Goal: Task Accomplishment & Management: Complete application form

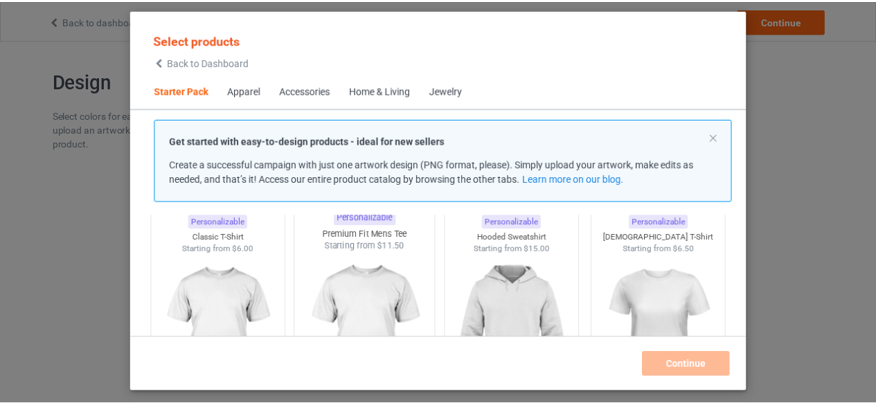
scroll to position [138, 0]
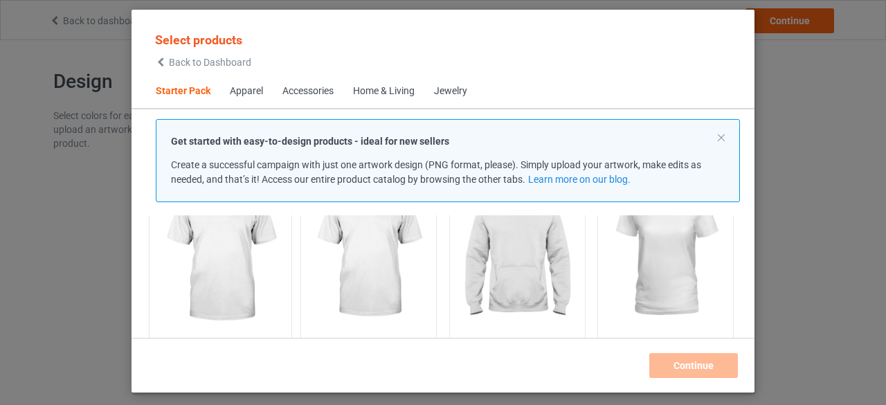
click at [242, 270] on img at bounding box center [220, 254] width 130 height 163
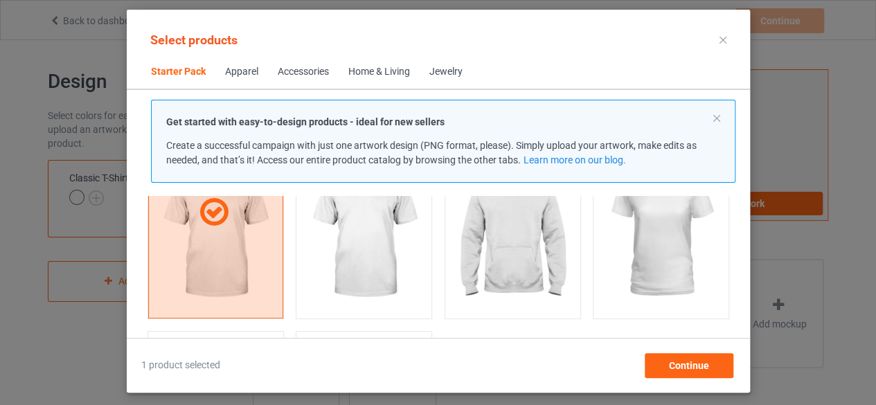
scroll to position [69, 0]
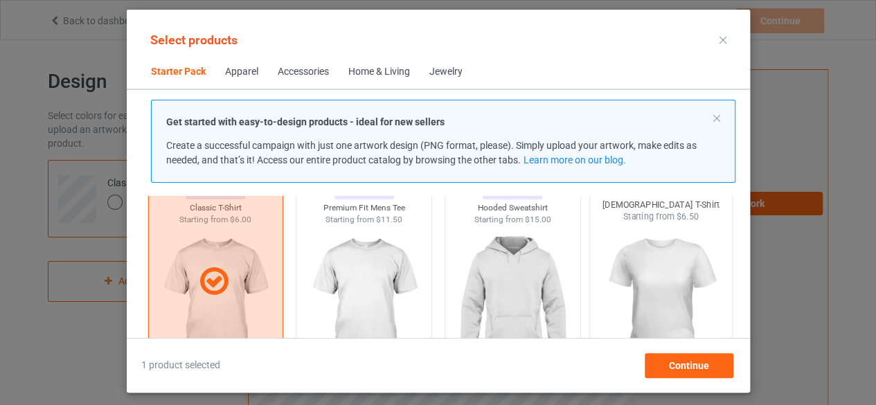
click at [627, 291] on img at bounding box center [660, 304] width 130 height 163
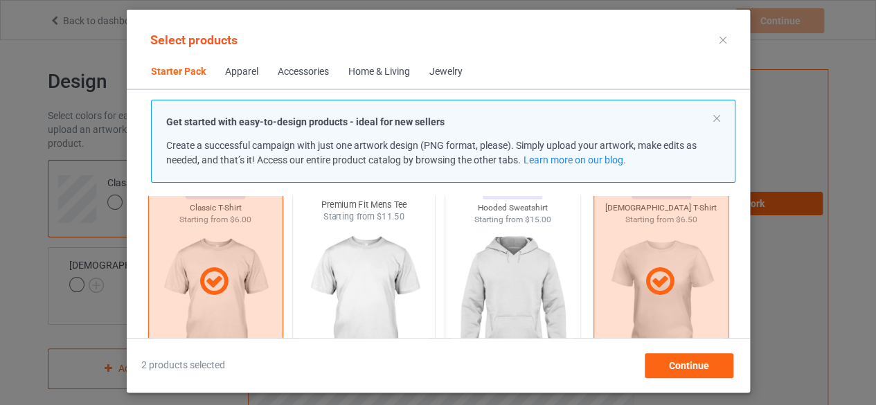
click at [372, 286] on img at bounding box center [363, 304] width 130 height 163
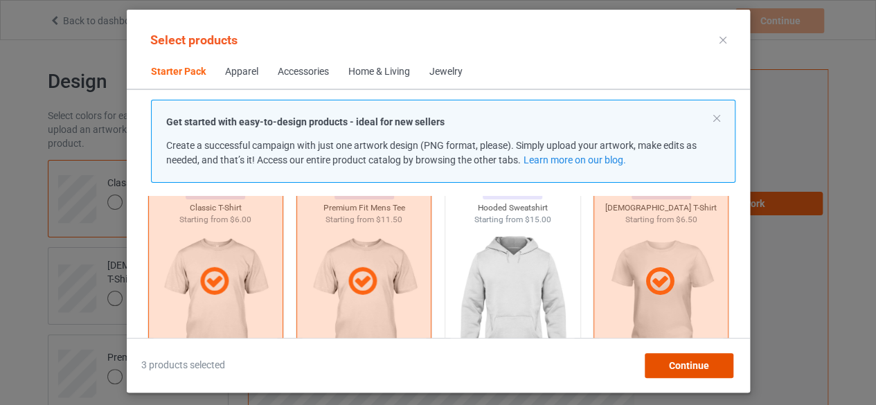
click at [700, 365] on span "Continue" at bounding box center [688, 365] width 40 height 11
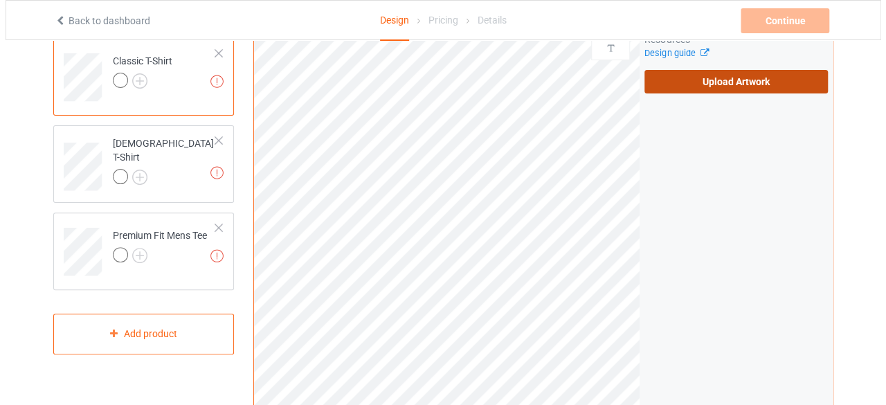
scroll to position [208, 0]
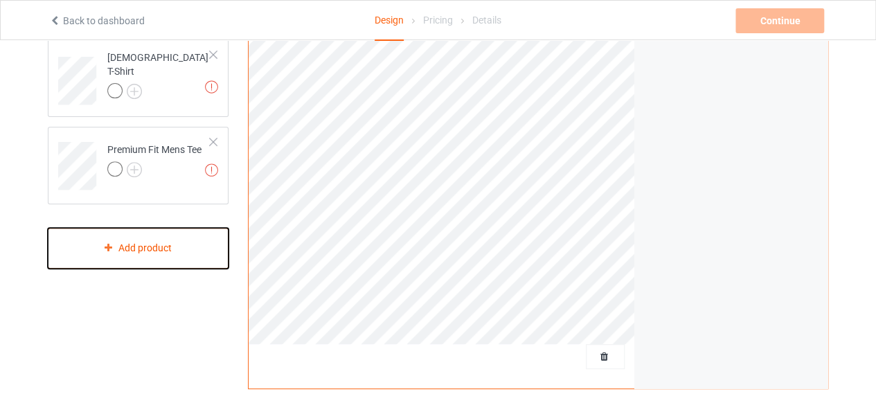
click at [177, 257] on div "Add product" at bounding box center [138, 248] width 181 height 41
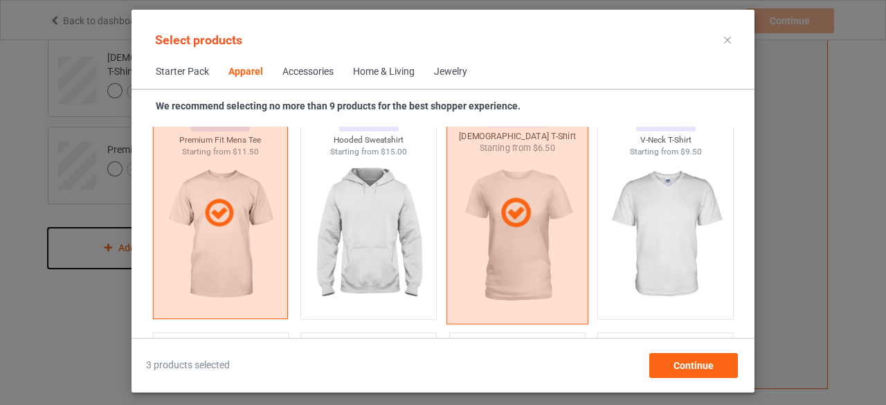
scroll to position [793, 0]
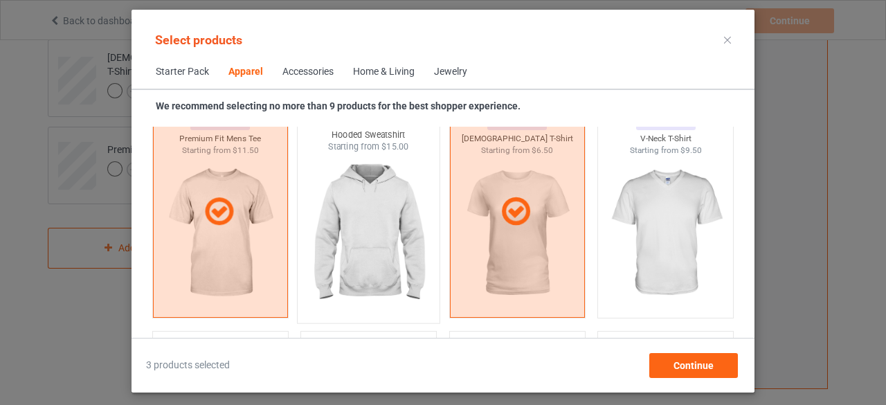
click at [357, 232] on img at bounding box center [369, 234] width 130 height 163
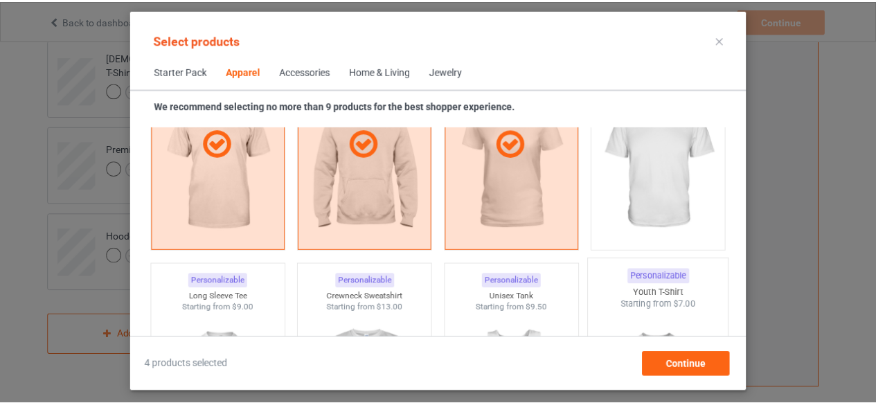
scroll to position [931, 0]
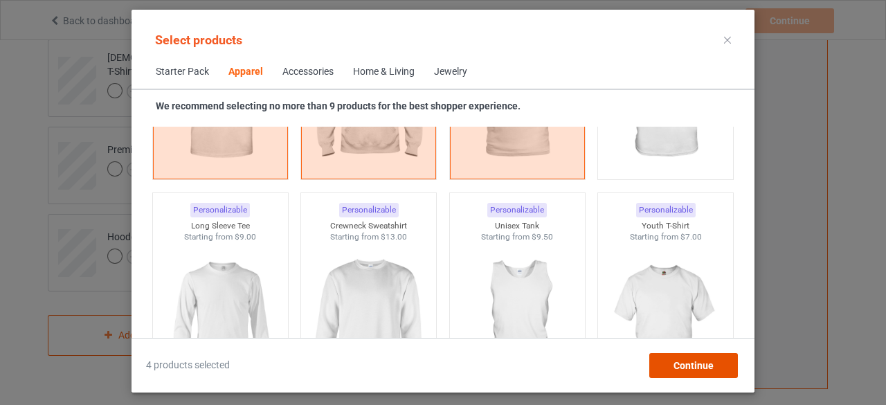
click at [698, 362] on span "Continue" at bounding box center [694, 365] width 40 height 11
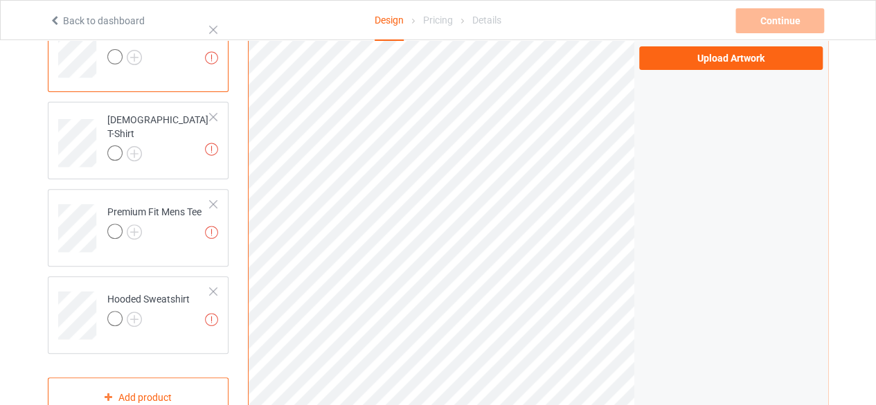
scroll to position [69, 0]
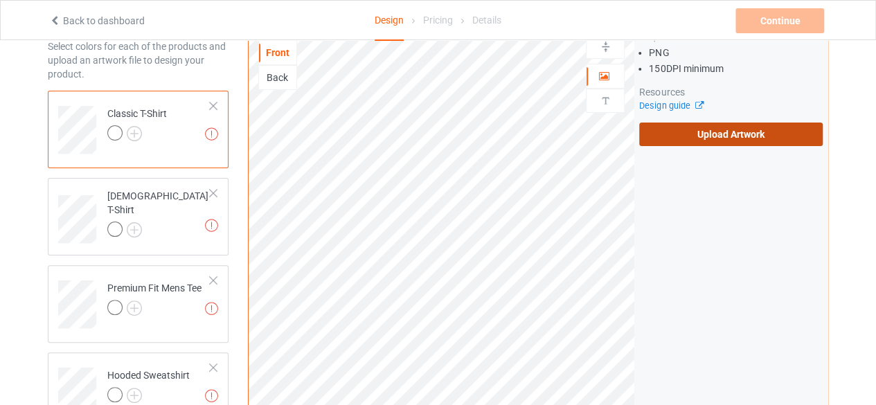
click at [734, 142] on label "Upload Artwork" at bounding box center [730, 135] width 183 height 24
click at [0, 0] on input "Upload Artwork" at bounding box center [0, 0] width 0 height 0
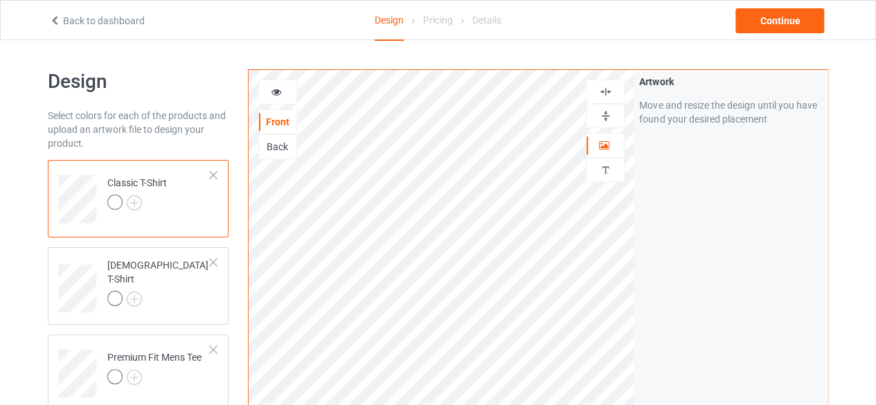
click at [606, 116] on img at bounding box center [605, 115] width 13 height 13
click at [610, 82] on div at bounding box center [605, 92] width 39 height 24
click at [606, 89] on img at bounding box center [605, 91] width 13 height 13
click at [137, 204] on img at bounding box center [134, 202] width 15 height 15
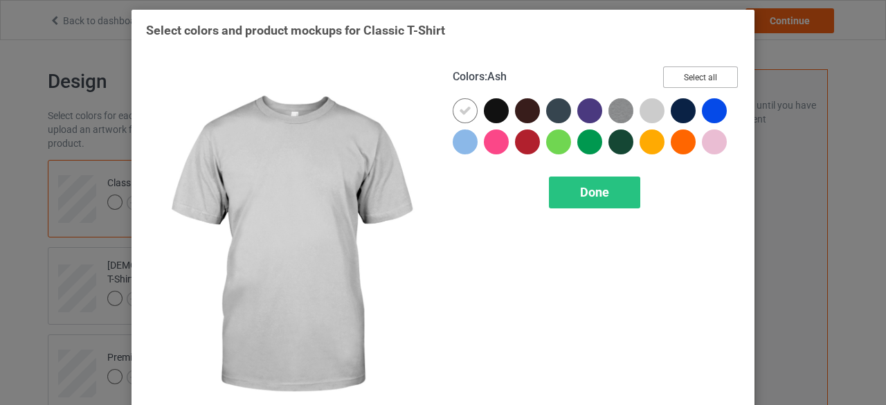
click at [687, 82] on button "Select all" at bounding box center [700, 76] width 75 height 21
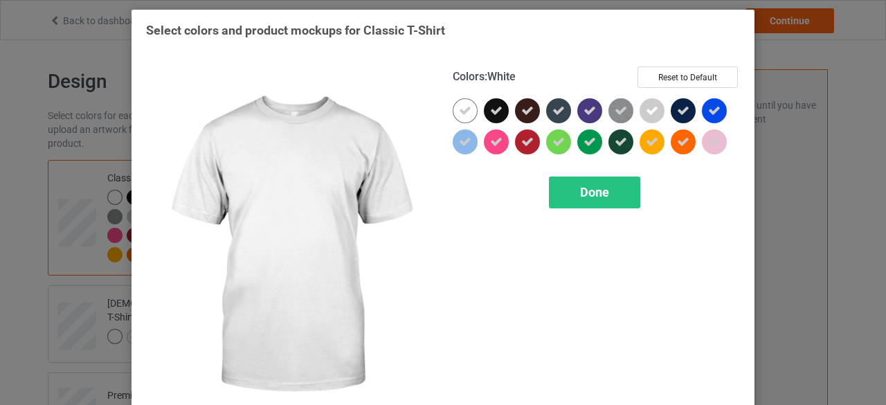
click at [464, 110] on icon at bounding box center [465, 111] width 12 height 12
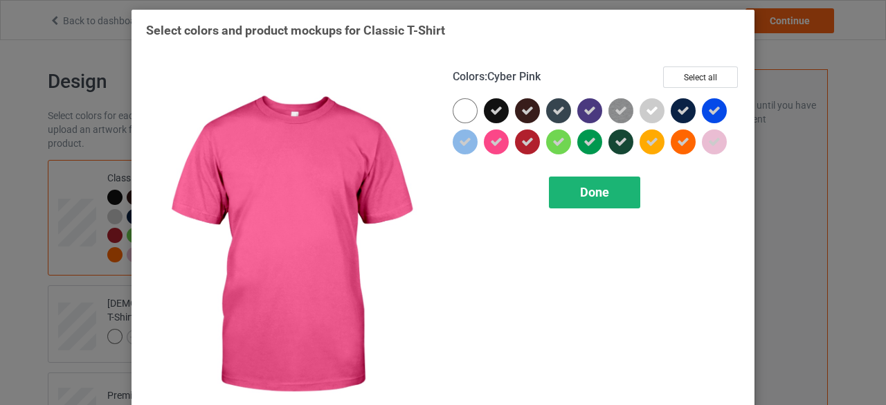
click at [580, 190] on span "Done" at bounding box center [594, 192] width 29 height 15
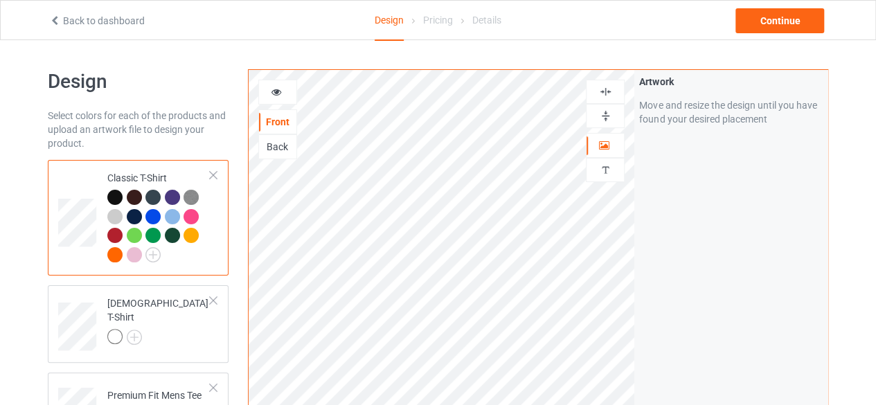
click at [270, 150] on div "Back" at bounding box center [277, 147] width 37 height 14
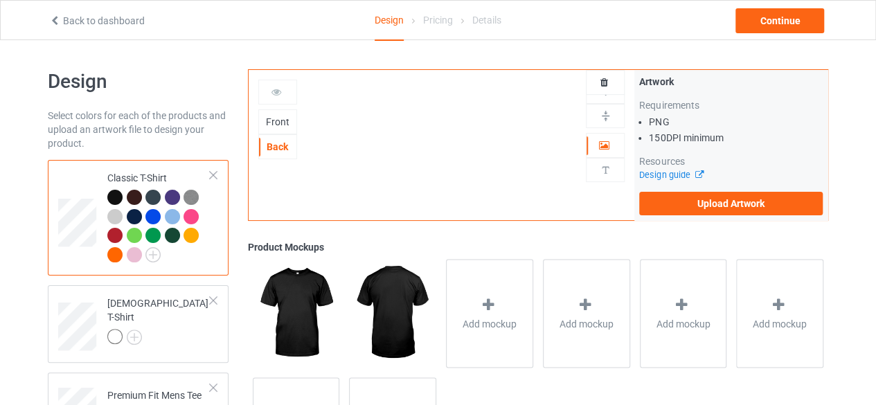
click at [278, 98] on div at bounding box center [277, 92] width 39 height 25
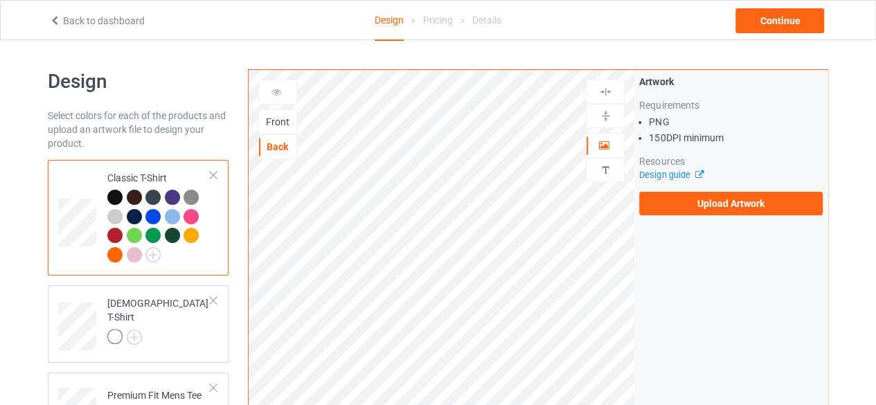
click at [277, 116] on div "Front" at bounding box center [277, 122] width 37 height 14
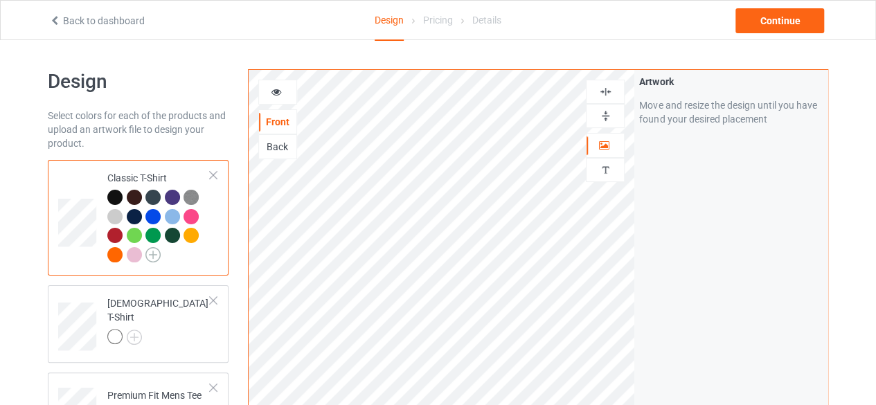
click at [152, 250] on img at bounding box center [152, 254] width 15 height 15
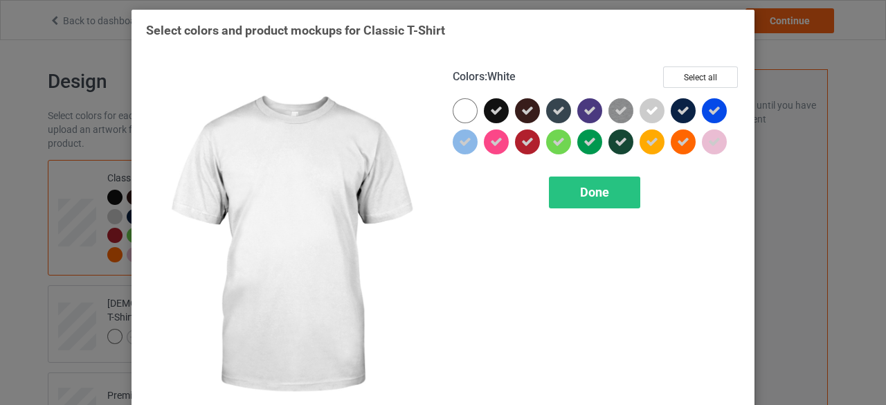
click at [462, 113] on div at bounding box center [465, 110] width 25 height 25
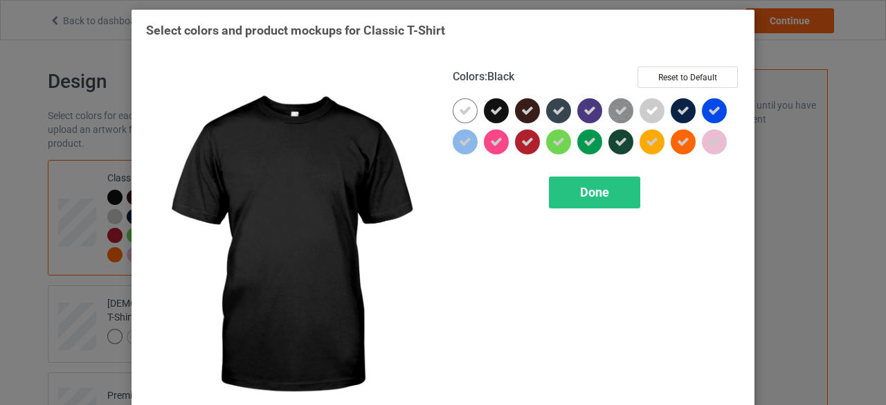
click at [484, 110] on div at bounding box center [496, 110] width 25 height 25
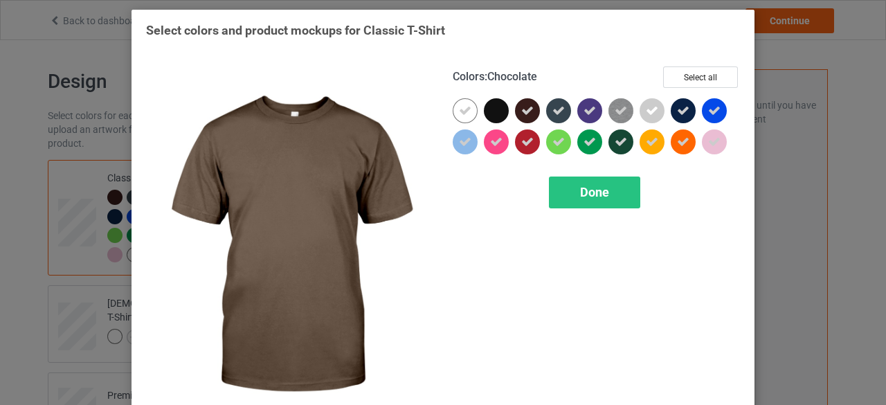
click at [523, 109] on icon at bounding box center [527, 111] width 12 height 12
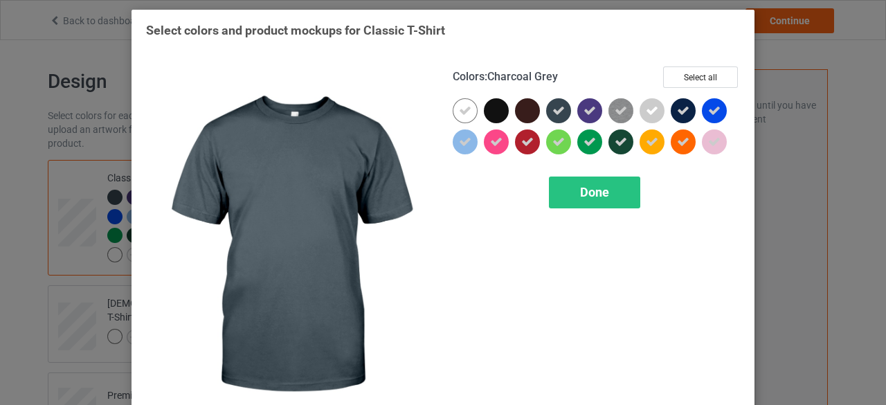
click at [552, 114] on icon at bounding box center [558, 111] width 12 height 12
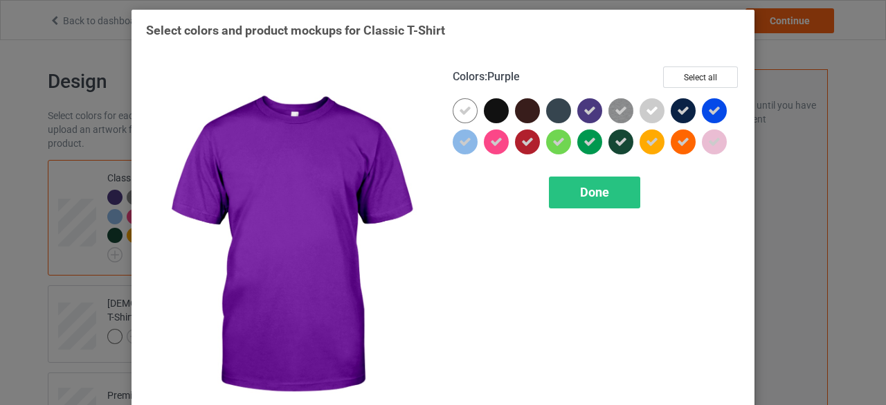
click at [588, 110] on icon at bounding box center [590, 111] width 12 height 12
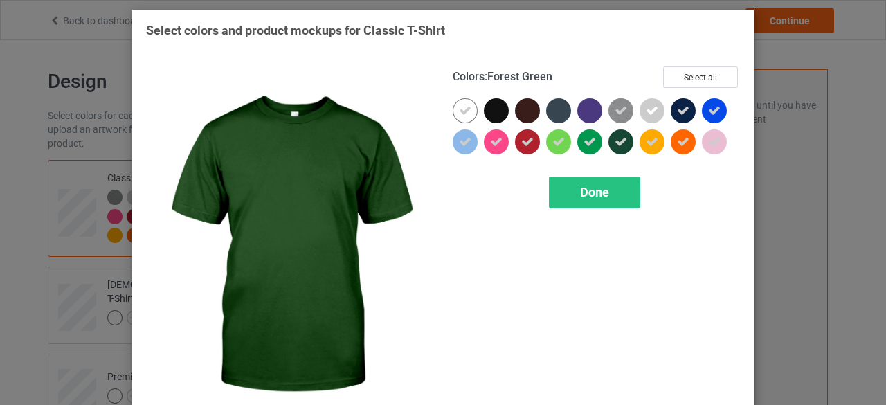
click at [617, 141] on icon at bounding box center [621, 142] width 12 height 12
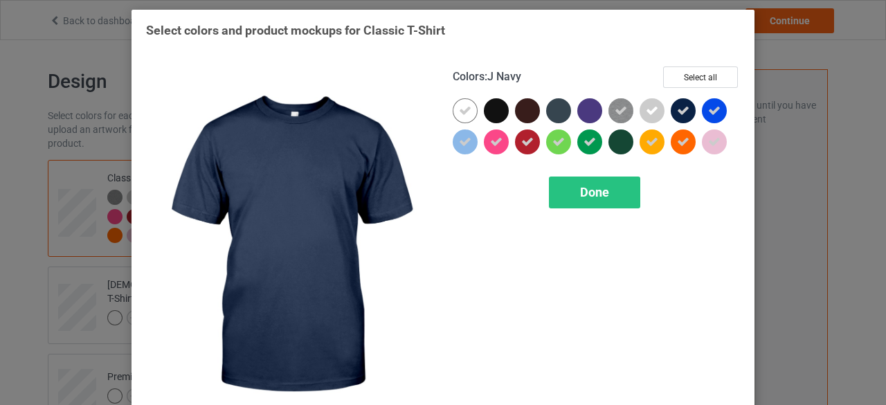
click at [677, 105] on icon at bounding box center [683, 111] width 12 height 12
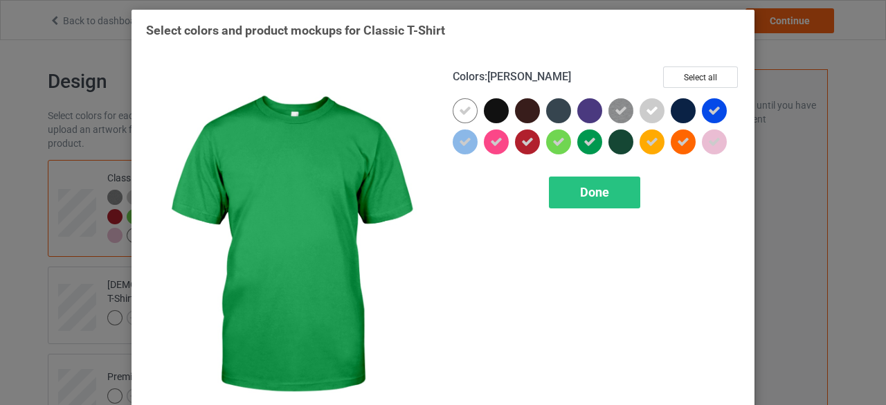
click at [585, 143] on icon at bounding box center [590, 142] width 12 height 12
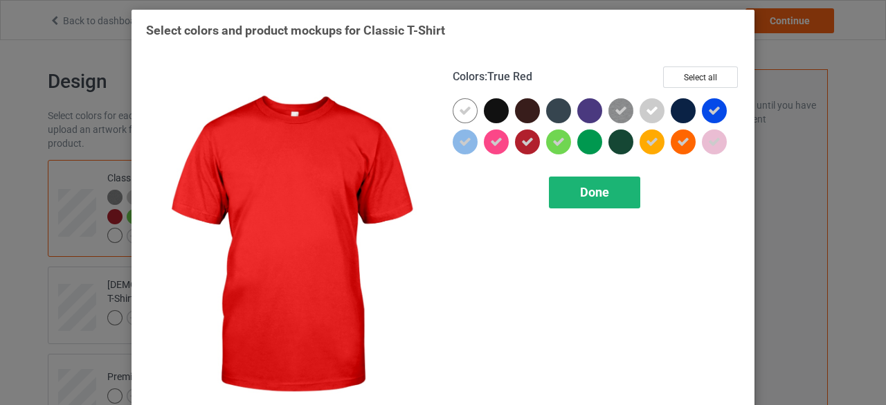
click at [583, 190] on span "Done" at bounding box center [594, 192] width 29 height 15
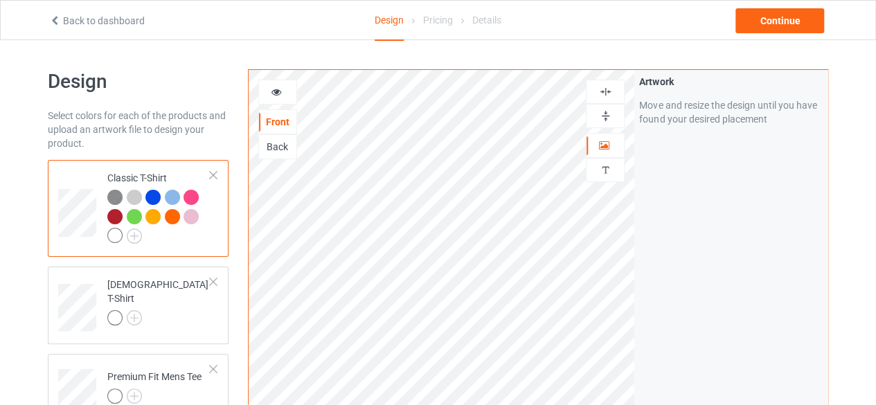
click at [282, 92] on div at bounding box center [277, 92] width 37 height 14
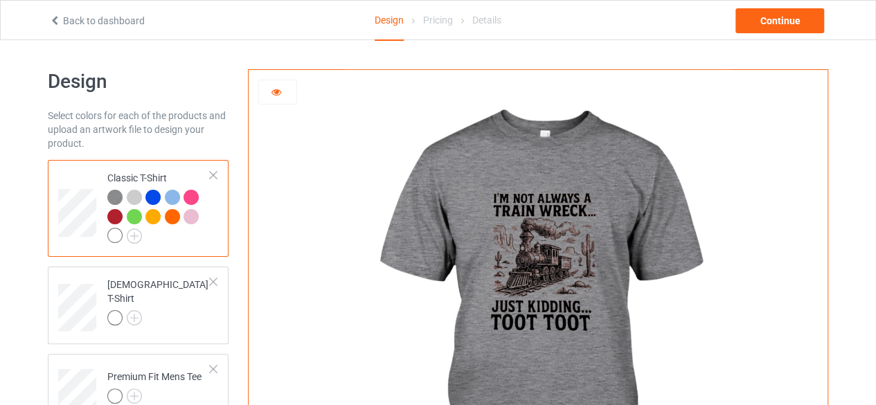
click at [120, 237] on div at bounding box center [114, 235] width 15 height 15
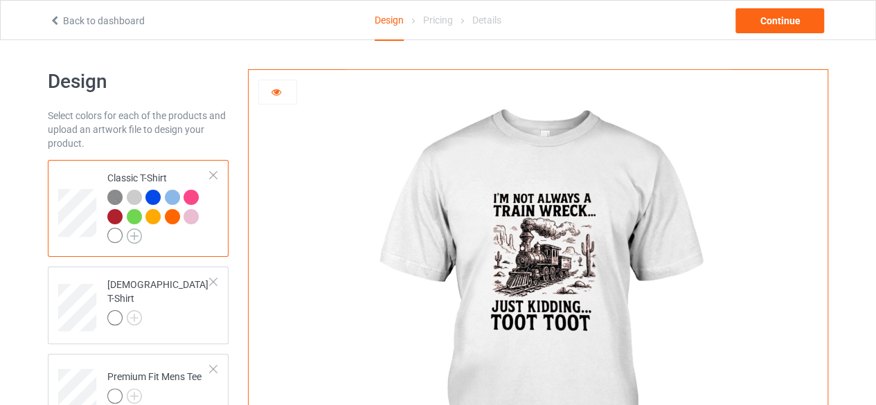
click at [134, 239] on img at bounding box center [134, 235] width 15 height 15
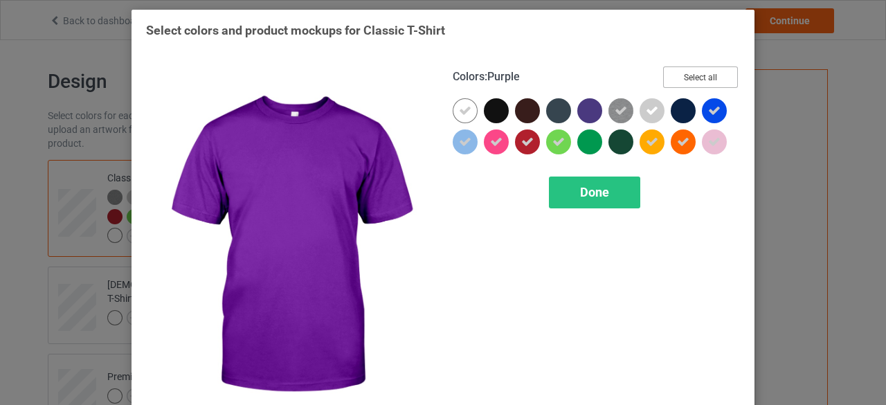
click at [688, 81] on button "Select all" at bounding box center [700, 76] width 75 height 21
click at [692, 76] on button "Reset to Default" at bounding box center [688, 76] width 100 height 21
click at [692, 76] on button "Select all" at bounding box center [700, 76] width 75 height 21
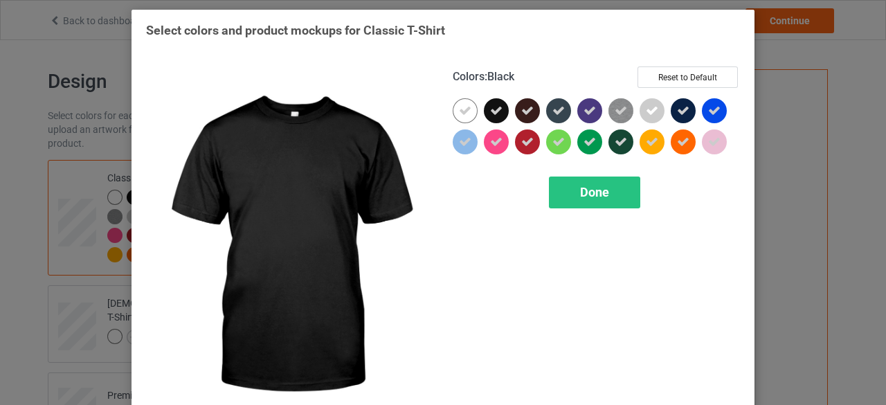
click at [500, 110] on div at bounding box center [496, 110] width 25 height 25
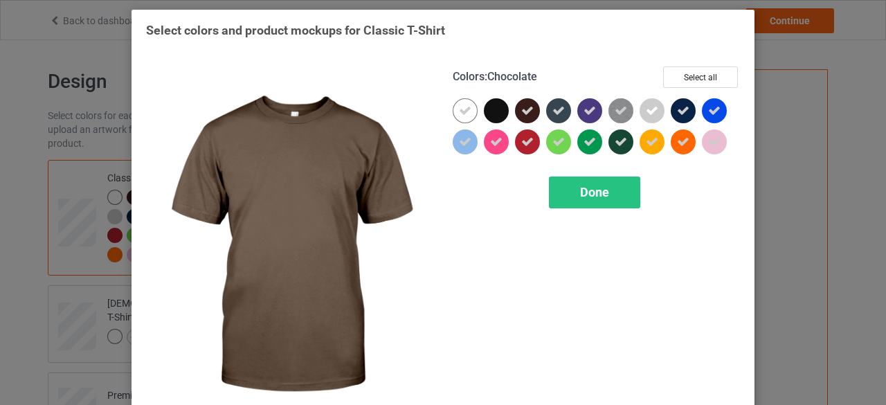
drag, startPoint x: 521, startPoint y: 111, endPoint x: 546, endPoint y: 109, distance: 25.7
click at [522, 111] on icon at bounding box center [527, 111] width 12 height 12
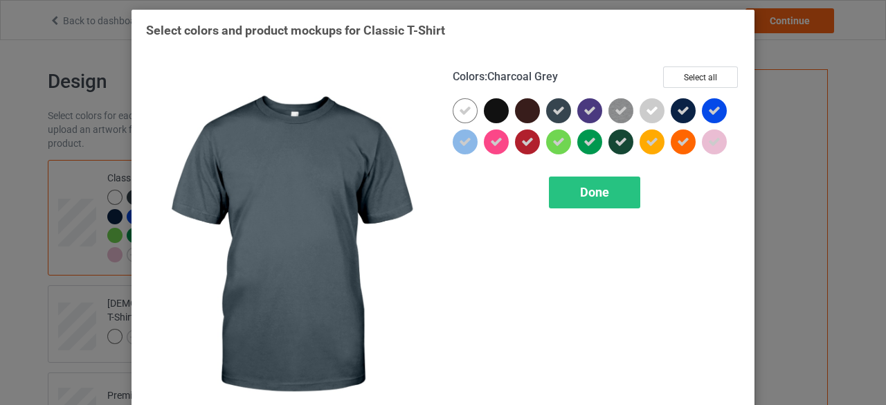
drag, startPoint x: 552, startPoint y: 109, endPoint x: 631, endPoint y: 130, distance: 81.8
click at [553, 108] on icon at bounding box center [558, 111] width 12 height 12
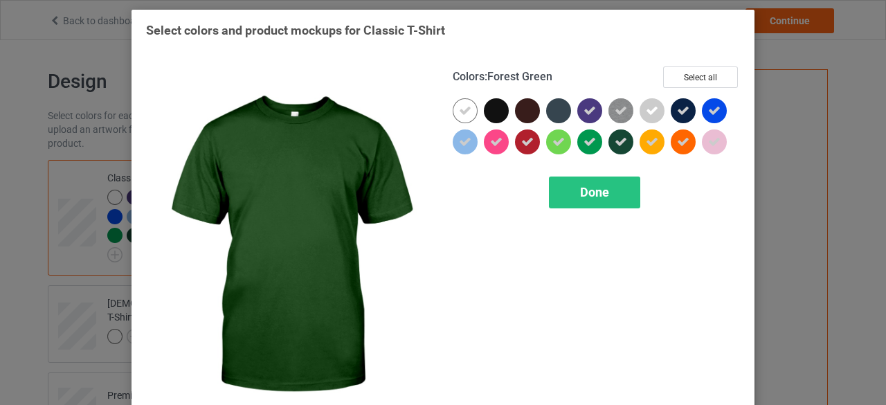
click at [621, 140] on icon at bounding box center [621, 142] width 12 height 12
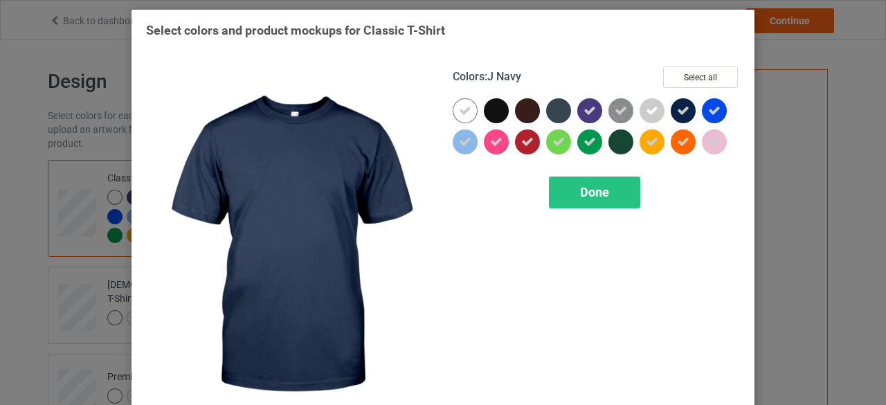
click at [678, 114] on icon at bounding box center [683, 111] width 12 height 12
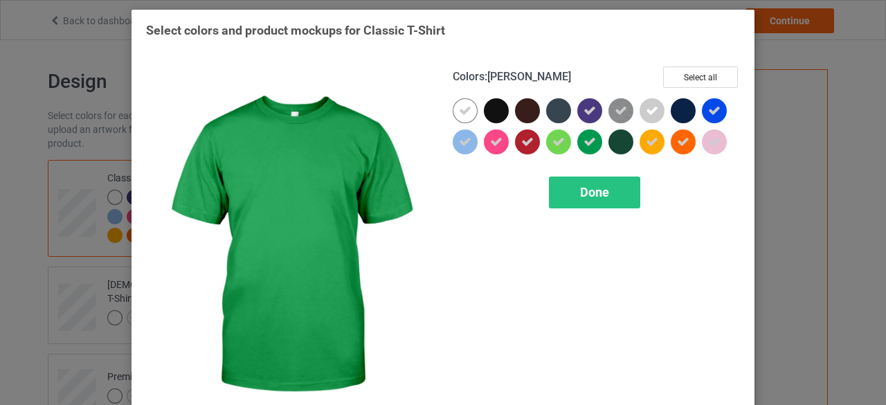
click at [591, 144] on div at bounding box center [589, 141] width 25 height 25
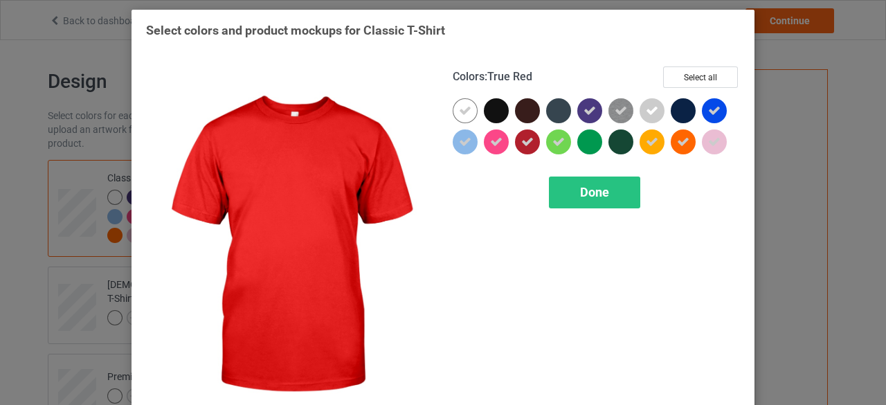
click at [521, 141] on icon at bounding box center [527, 142] width 12 height 12
click at [581, 188] on span "Done" at bounding box center [594, 192] width 29 height 15
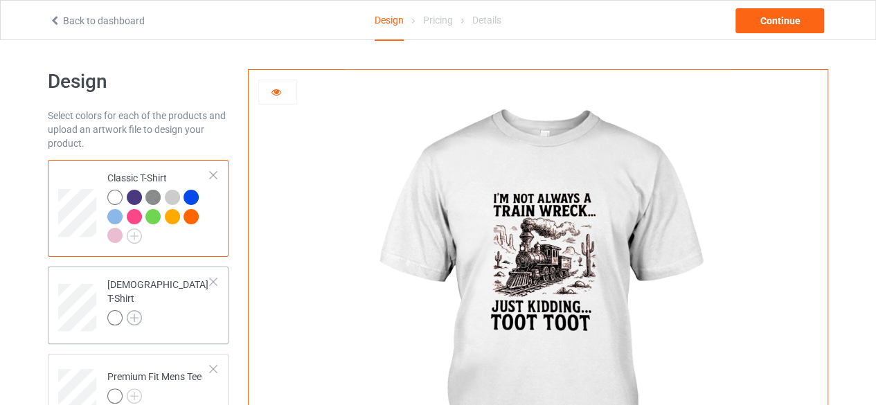
click at [133, 311] on img at bounding box center [134, 317] width 15 height 15
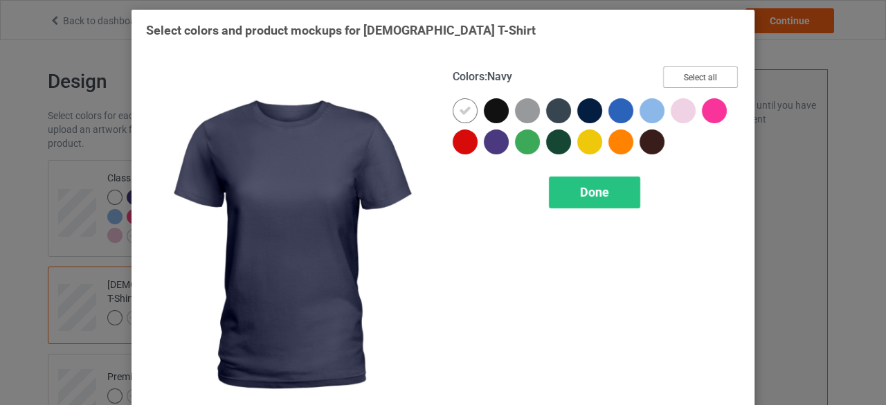
click at [689, 82] on button "Select all" at bounding box center [700, 76] width 75 height 21
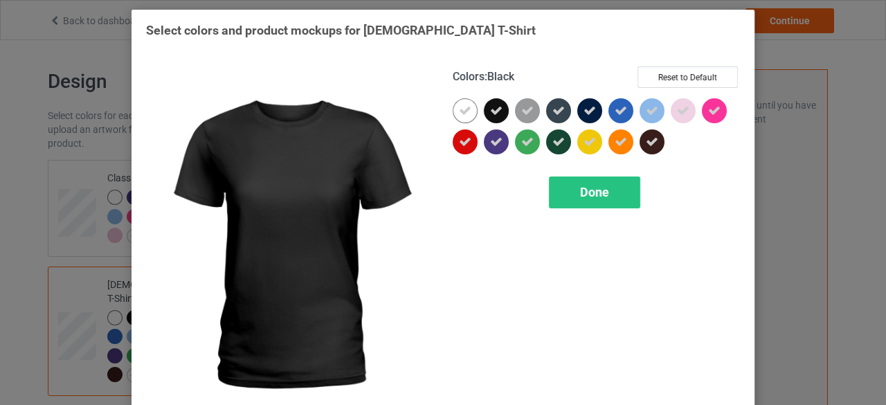
click at [492, 111] on icon at bounding box center [496, 111] width 12 height 12
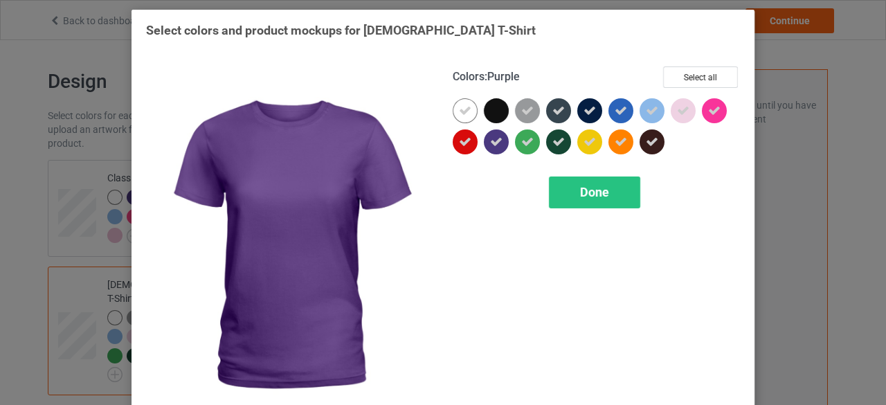
click at [494, 139] on icon at bounding box center [496, 142] width 12 height 12
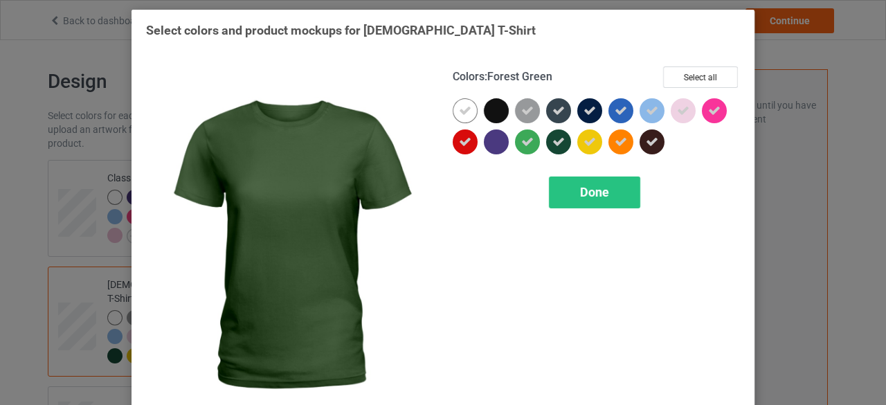
drag, startPoint x: 554, startPoint y: 138, endPoint x: 562, endPoint y: 108, distance: 30.9
click at [555, 136] on icon at bounding box center [558, 142] width 12 height 12
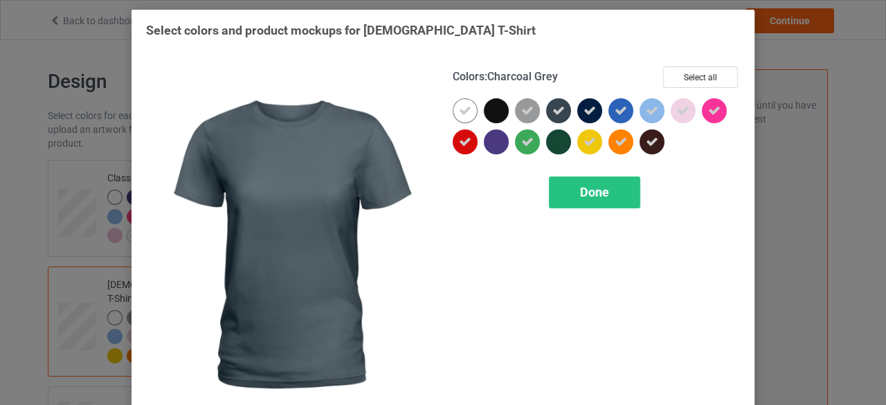
click at [562, 107] on div at bounding box center [558, 110] width 25 height 25
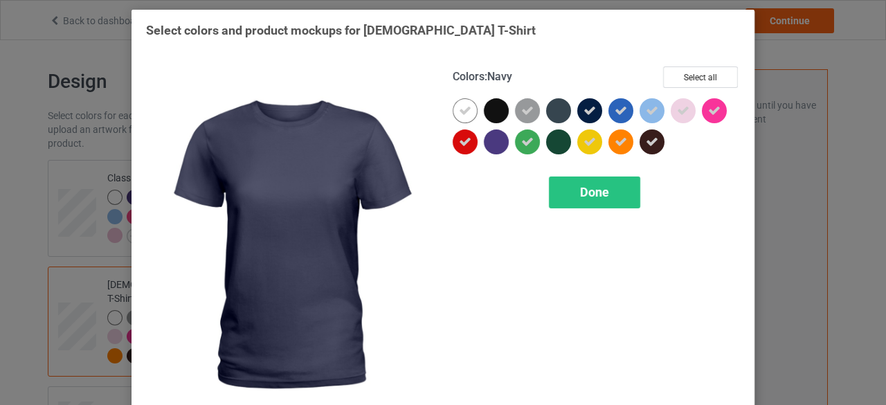
click at [584, 107] on icon at bounding box center [590, 111] width 12 height 12
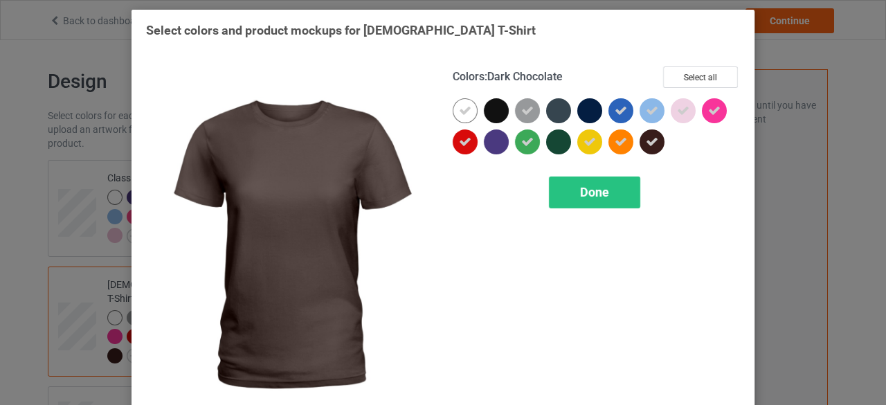
click at [650, 143] on icon at bounding box center [652, 142] width 12 height 12
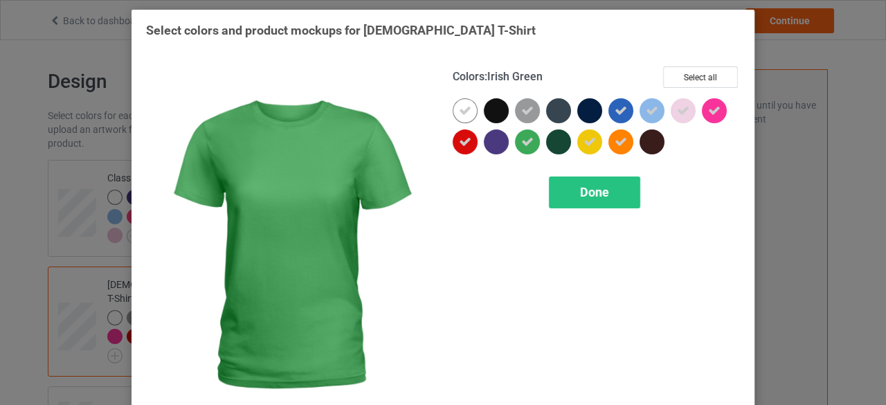
drag, startPoint x: 525, startPoint y: 148, endPoint x: 523, endPoint y: 141, distance: 7.7
click at [524, 143] on div at bounding box center [527, 141] width 25 height 25
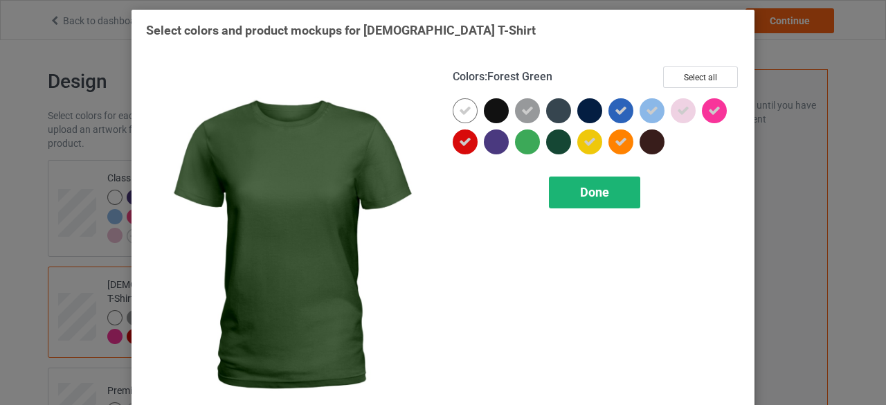
click at [590, 186] on span "Done" at bounding box center [594, 192] width 29 height 15
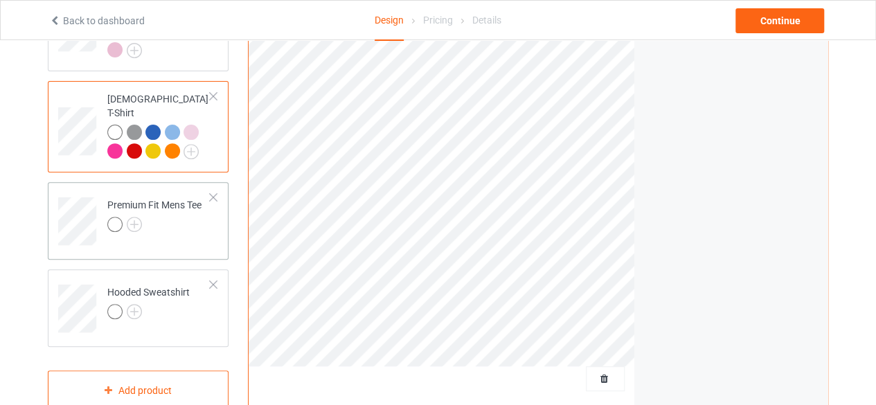
scroll to position [208, 0]
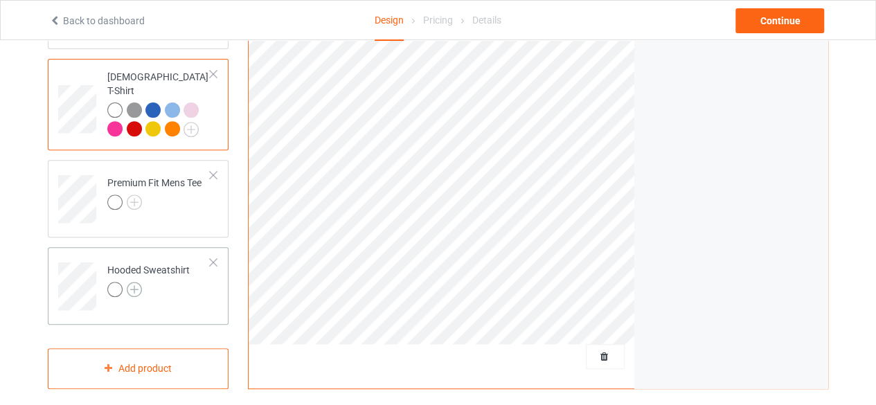
click at [137, 282] on img at bounding box center [134, 289] width 15 height 15
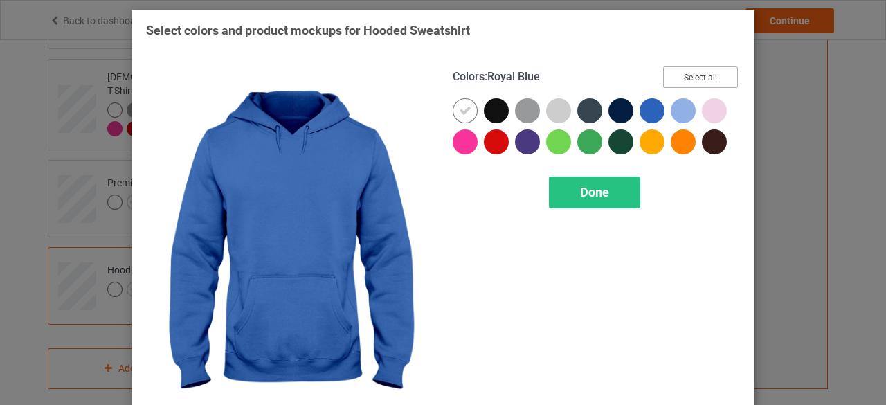
drag, startPoint x: 671, startPoint y: 81, endPoint x: 653, endPoint y: 100, distance: 26.0
click at [671, 80] on button "Select all" at bounding box center [700, 76] width 75 height 21
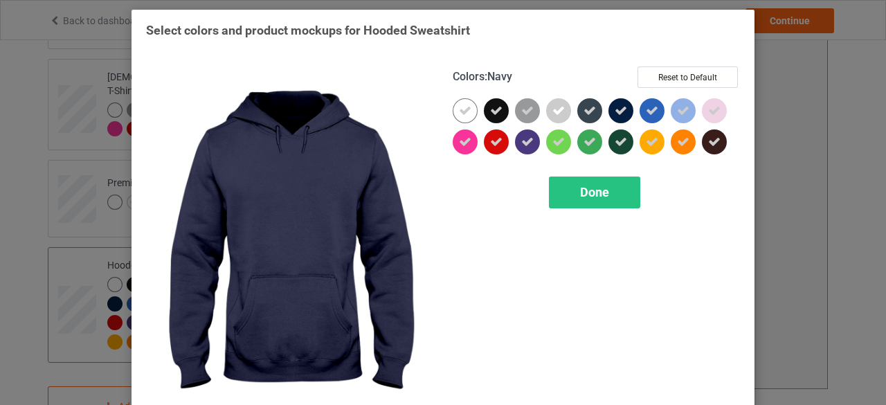
click at [616, 110] on icon at bounding box center [621, 111] width 12 height 12
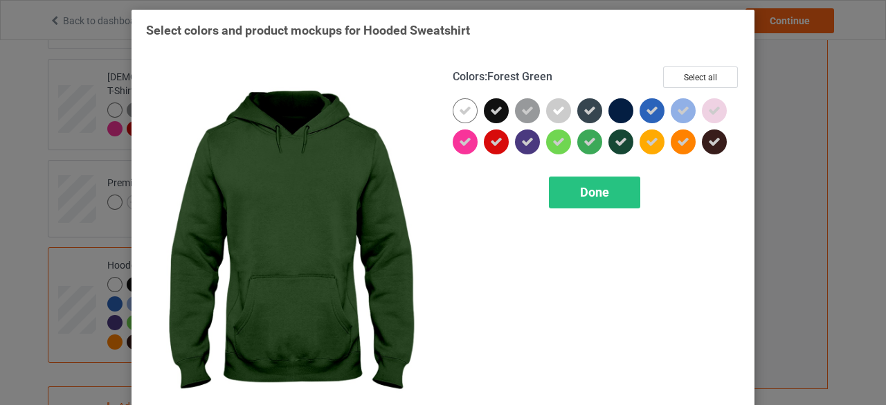
click at [609, 139] on div at bounding box center [620, 141] width 25 height 25
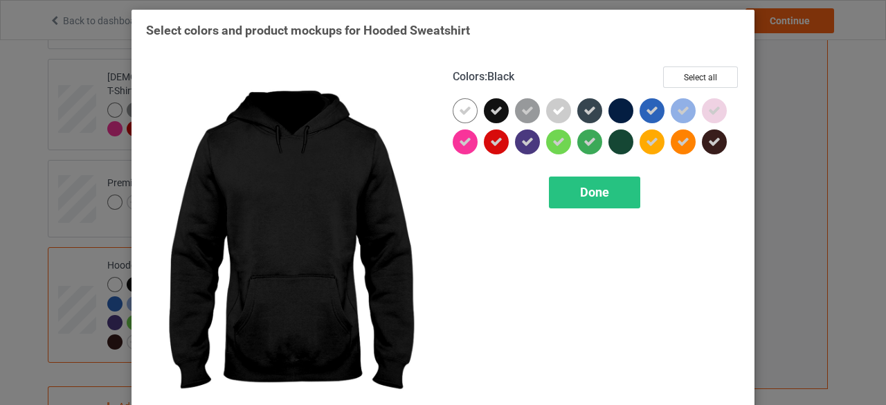
click at [490, 108] on icon at bounding box center [496, 111] width 12 height 12
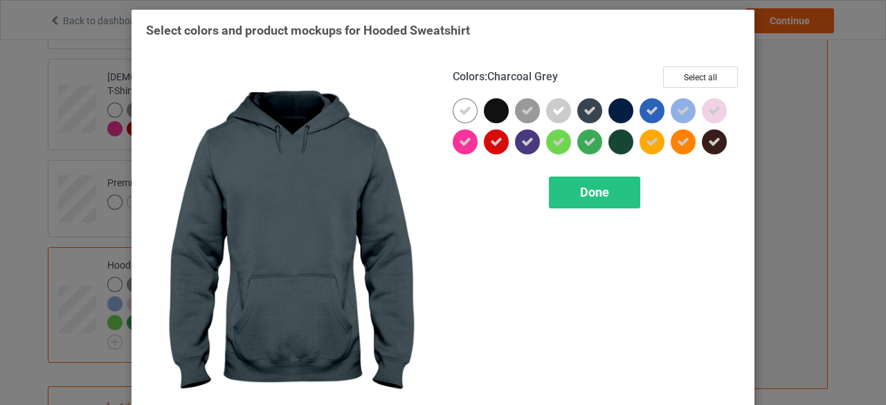
click at [588, 114] on icon at bounding box center [590, 111] width 12 height 12
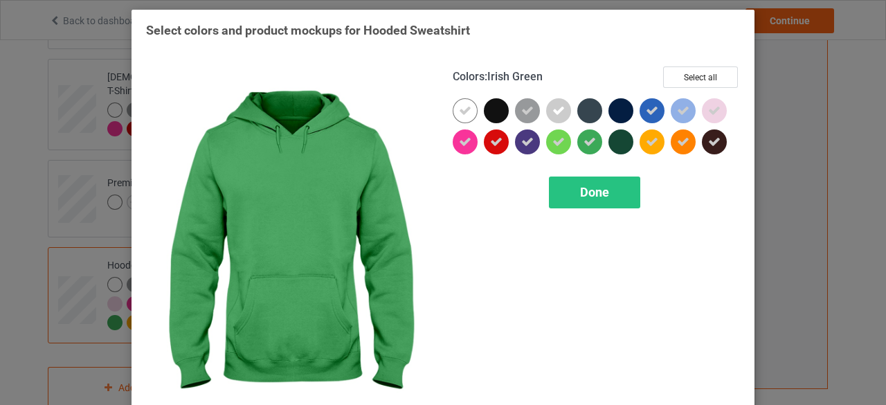
click at [584, 138] on icon at bounding box center [590, 142] width 12 height 12
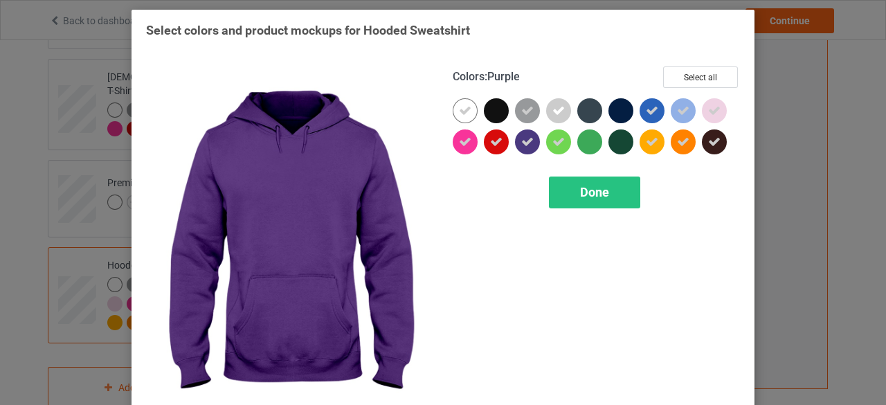
click at [530, 143] on div at bounding box center [527, 141] width 25 height 25
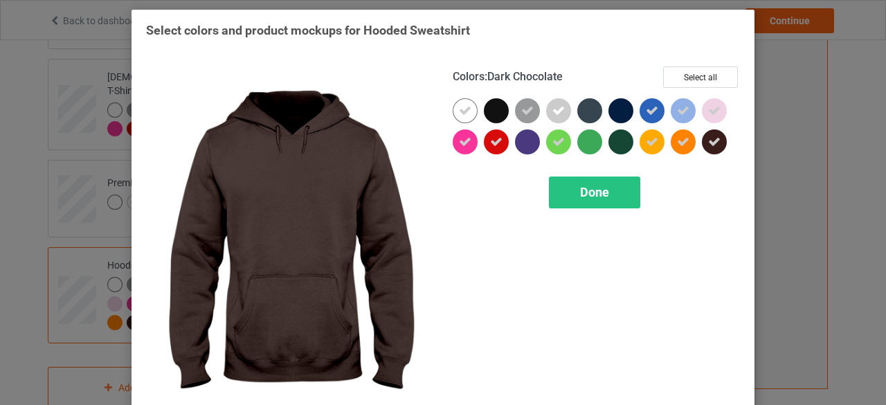
click at [710, 145] on icon at bounding box center [714, 142] width 12 height 12
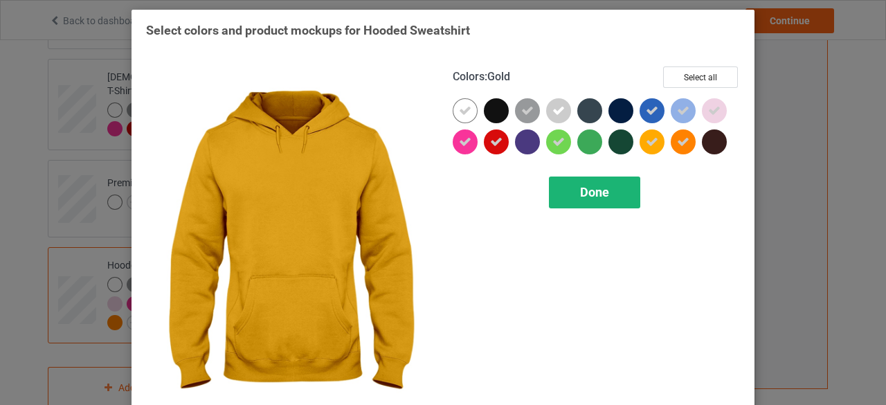
click at [601, 188] on span "Done" at bounding box center [594, 192] width 29 height 15
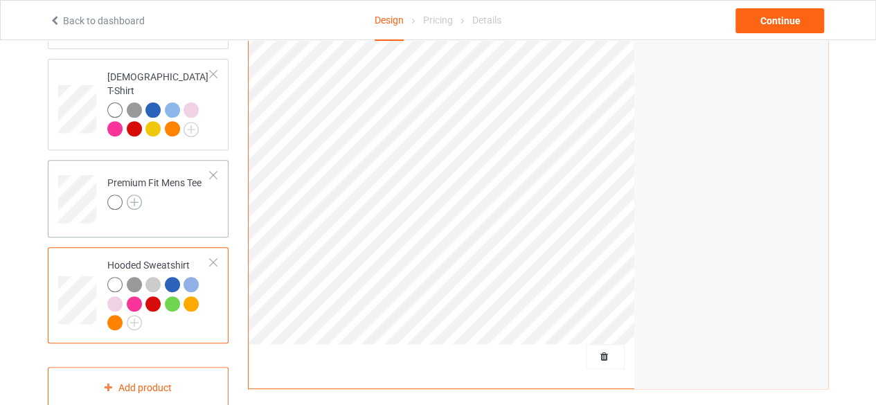
click at [132, 195] on img at bounding box center [134, 202] width 15 height 15
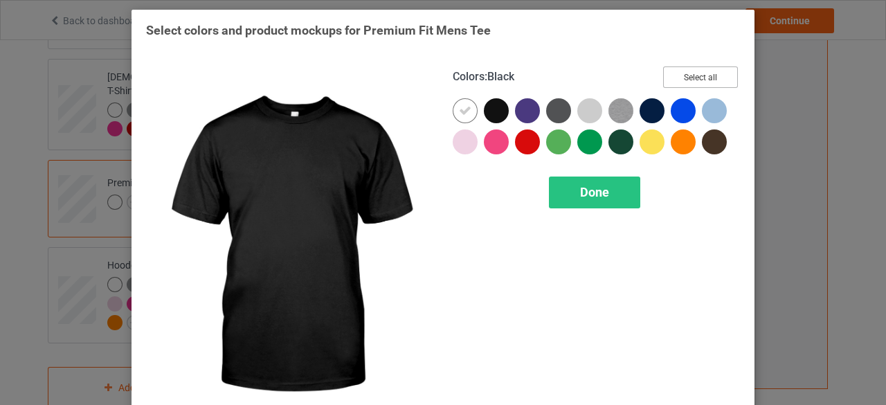
click at [680, 77] on button "Select all" at bounding box center [700, 76] width 75 height 21
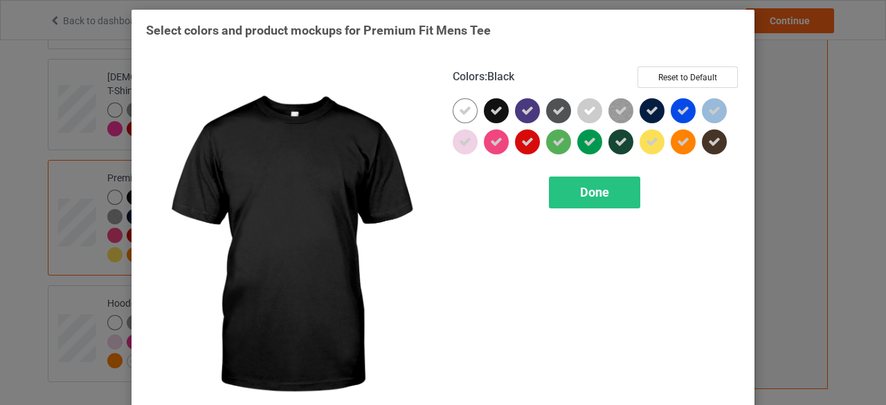
click at [491, 109] on icon at bounding box center [496, 111] width 12 height 12
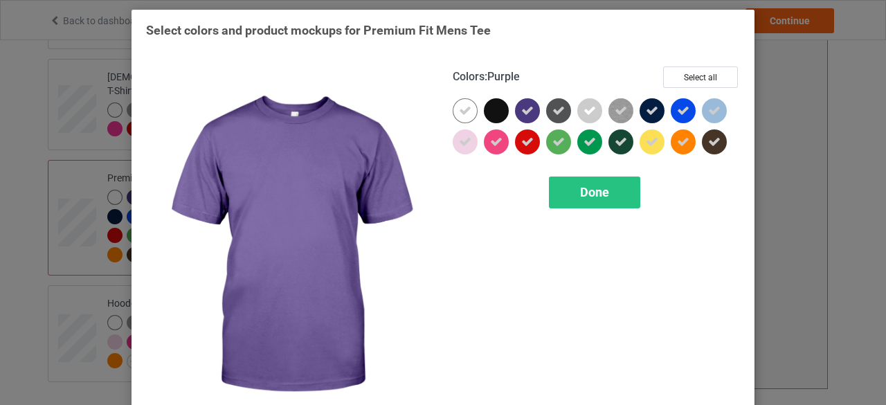
click at [530, 107] on div at bounding box center [527, 110] width 25 height 25
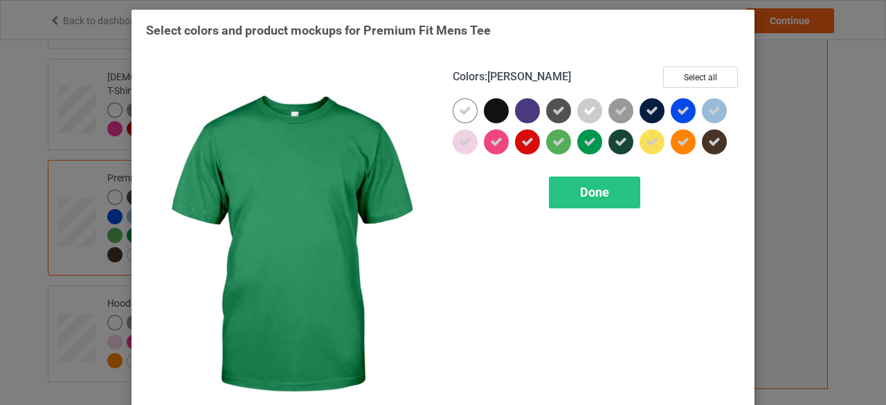
click at [584, 138] on icon at bounding box center [590, 142] width 12 height 12
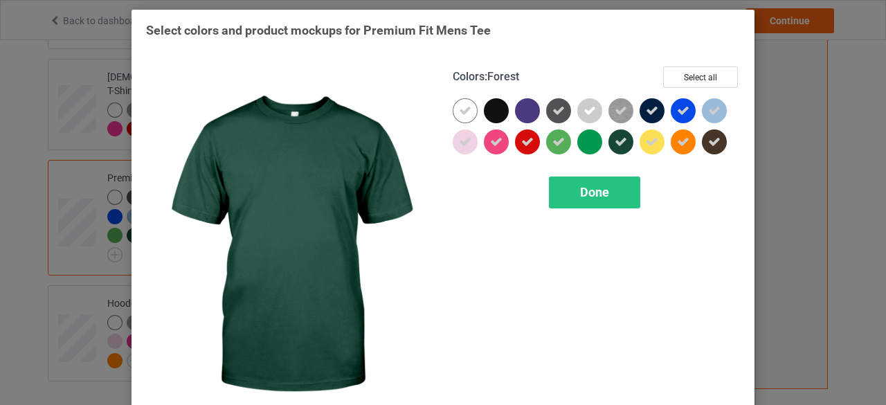
click at [615, 138] on icon at bounding box center [621, 142] width 12 height 12
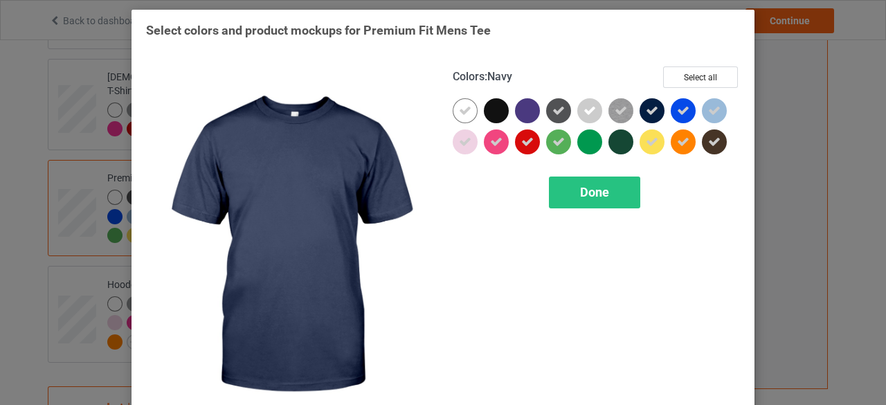
click at [647, 110] on icon at bounding box center [652, 111] width 12 height 12
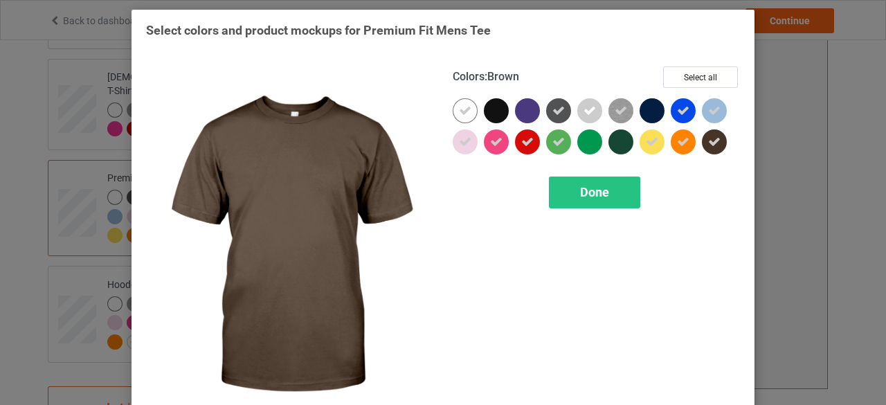
click at [708, 142] on icon at bounding box center [714, 142] width 12 height 12
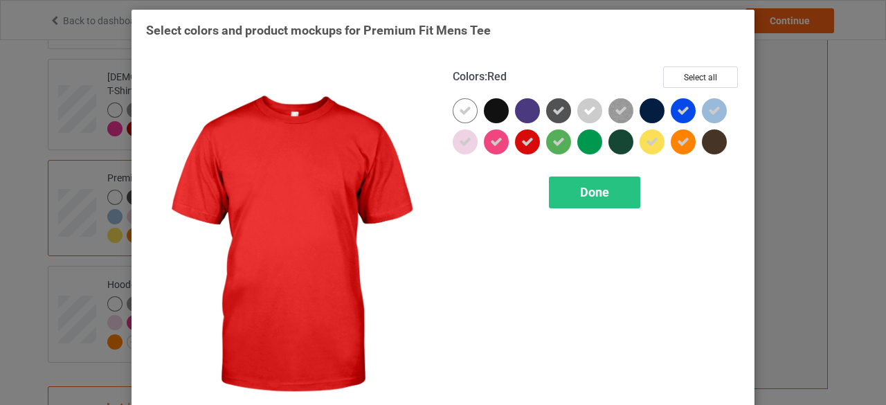
click at [522, 139] on icon at bounding box center [527, 142] width 12 height 12
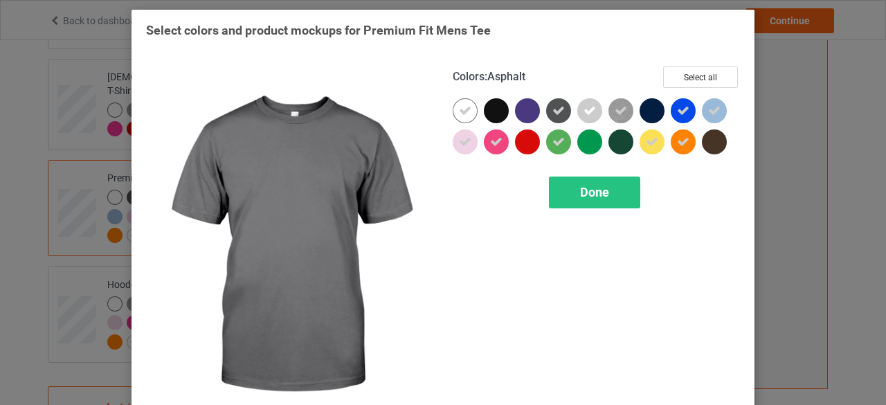
click at [552, 110] on icon at bounding box center [558, 111] width 12 height 12
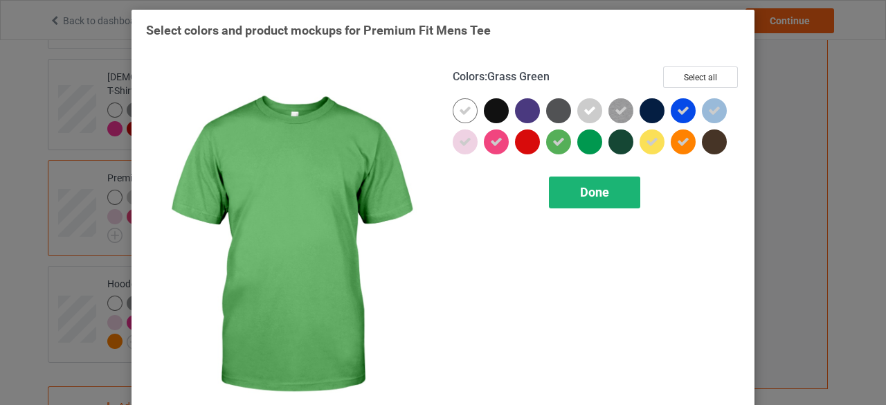
click at [581, 189] on span "Done" at bounding box center [594, 192] width 29 height 15
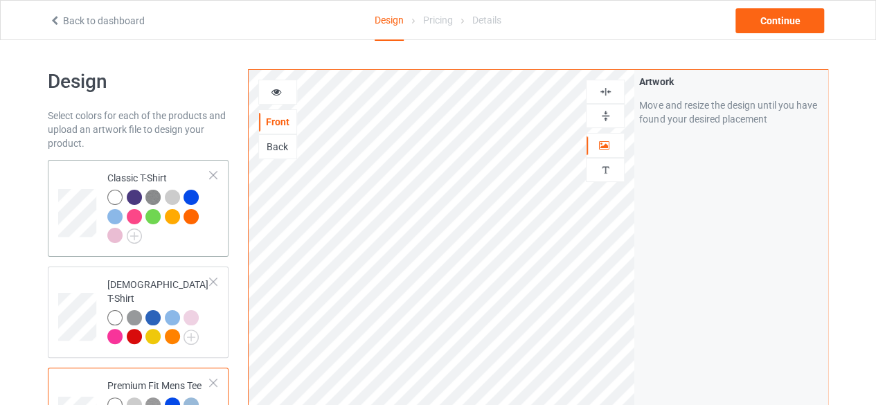
click at [169, 236] on div at bounding box center [158, 218] width 103 height 57
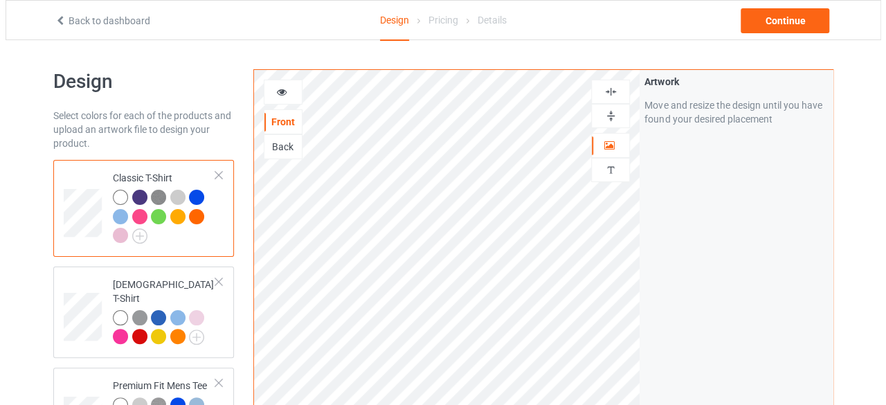
scroll to position [346, 0]
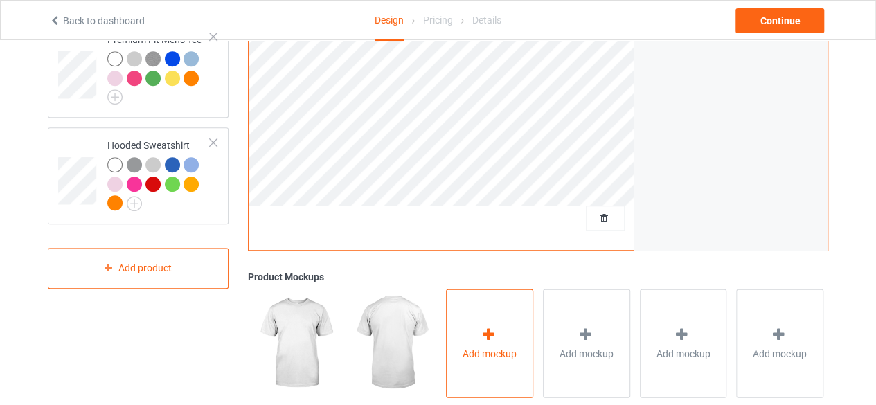
click at [489, 327] on icon at bounding box center [488, 334] width 17 height 15
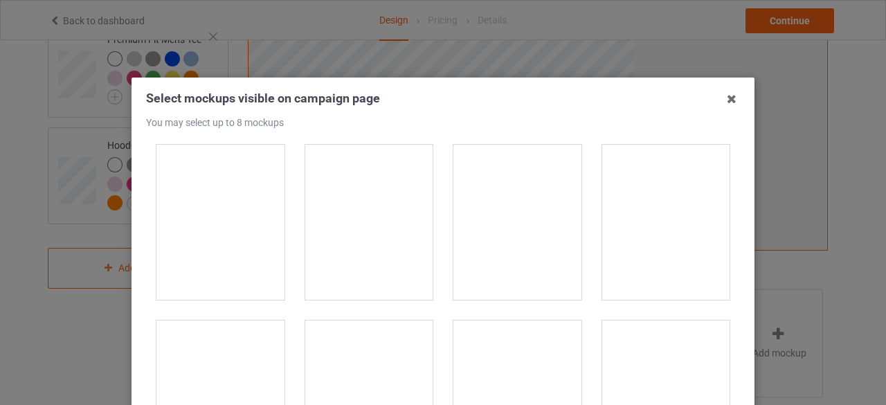
scroll to position [1869, 0]
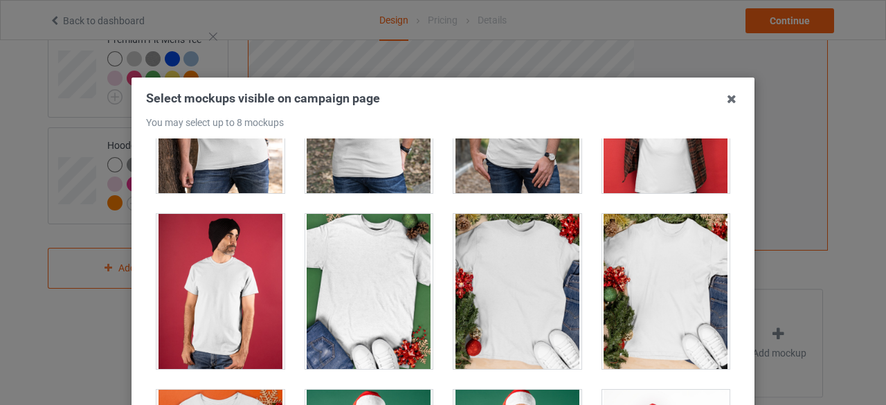
click at [541, 255] on div at bounding box center [517, 291] width 128 height 155
click at [381, 296] on div at bounding box center [369, 291] width 128 height 155
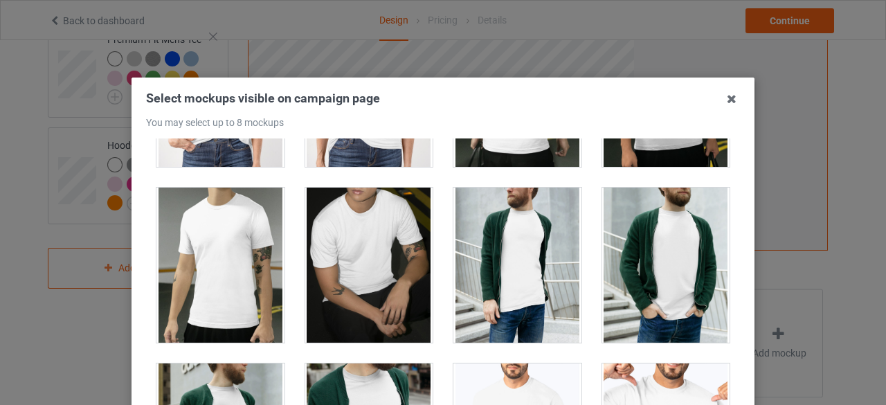
scroll to position [2215, 0]
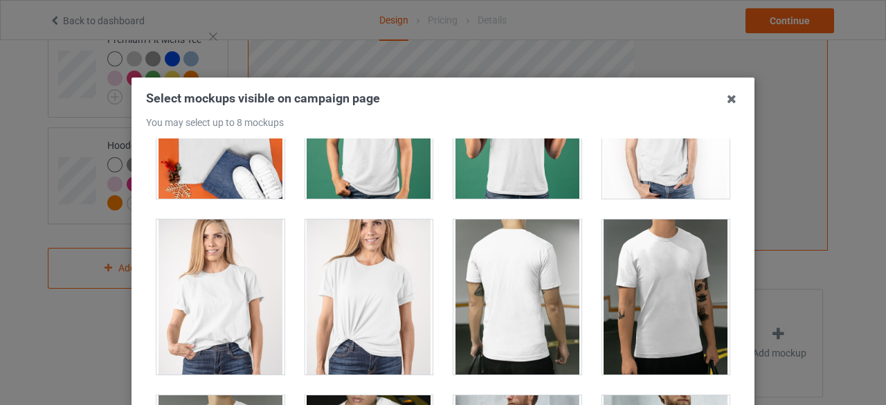
click at [242, 177] on div at bounding box center [220, 121] width 128 height 155
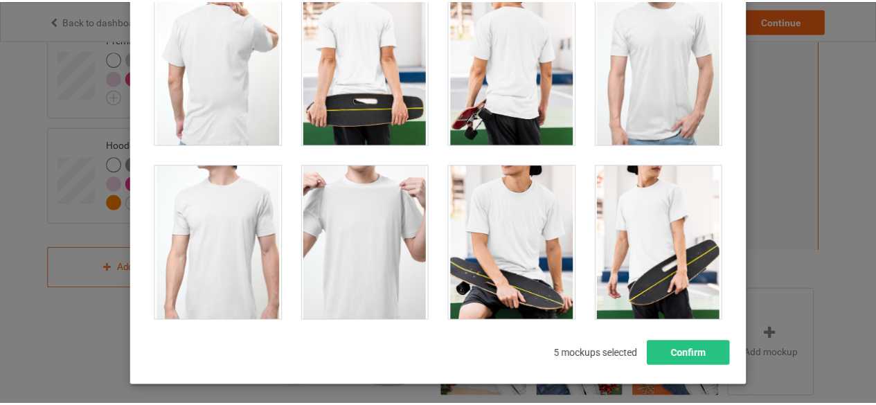
scroll to position [198, 0]
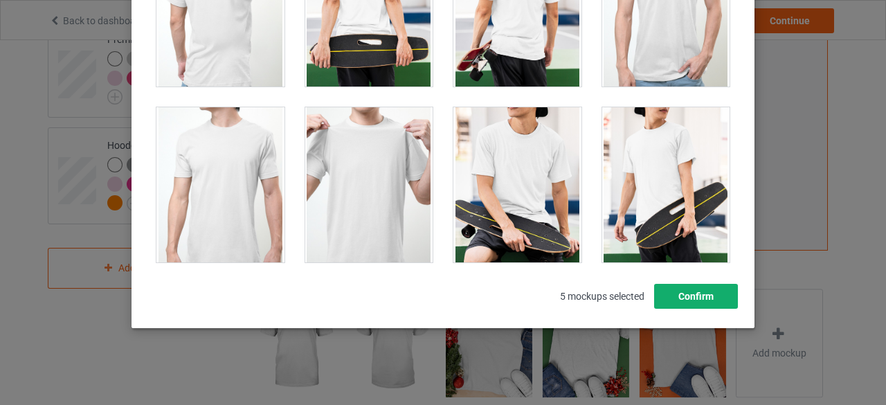
drag, startPoint x: 681, startPoint y: 286, endPoint x: 685, endPoint y: 293, distance: 8.1
click at [683, 287] on button "Confirm" at bounding box center [696, 296] width 84 height 25
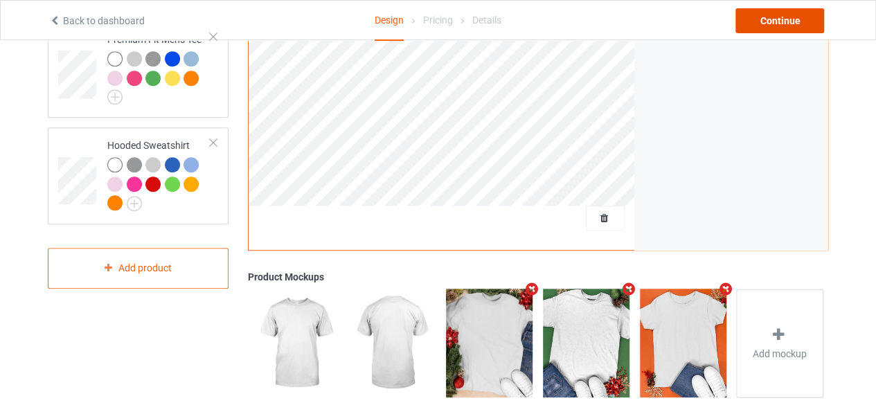
click at [770, 23] on div "Continue" at bounding box center [779, 20] width 89 height 25
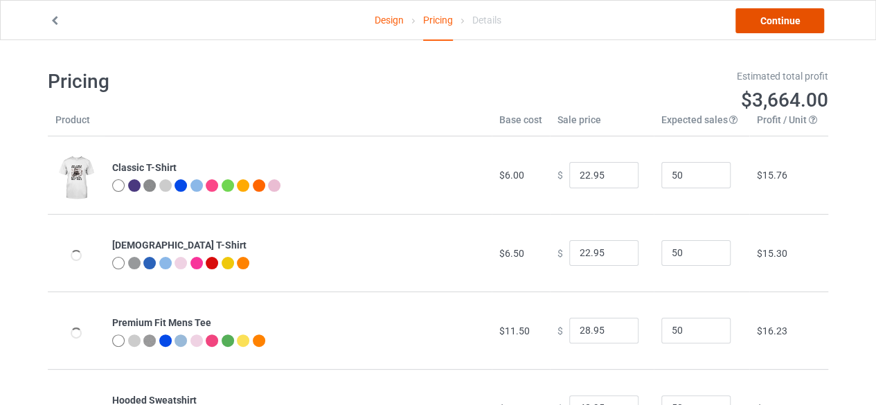
click at [770, 24] on link "Continue" at bounding box center [779, 20] width 89 height 25
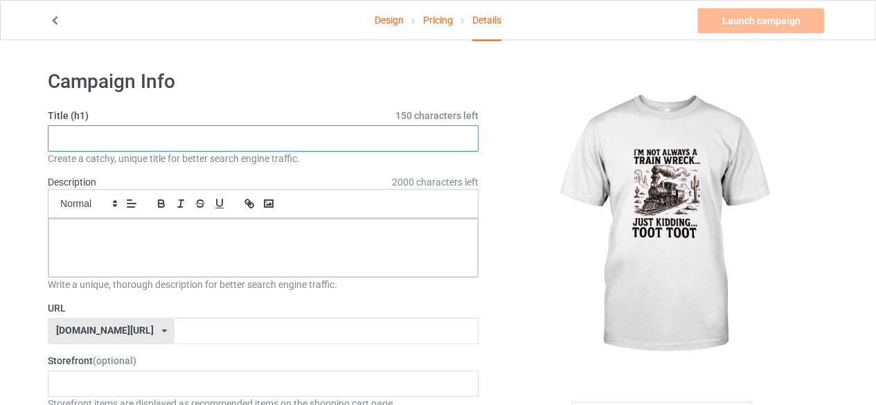
click at [314, 142] on input "text" at bounding box center [263, 138] width 431 height 26
click at [153, 140] on input "I'M NOT ALWAYS A TRAIN WRECK" at bounding box center [263, 138] width 431 height 26
type input "I'M NOT ALWAYS A TRAIN WRECK"
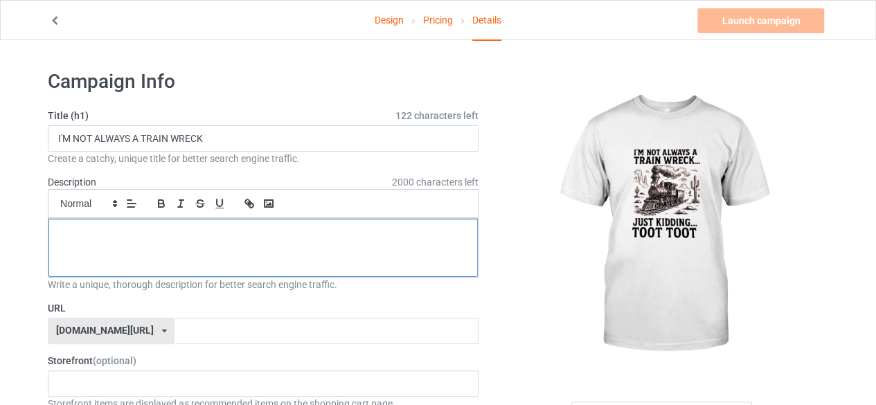
click at [159, 228] on p at bounding box center [263, 234] width 407 height 13
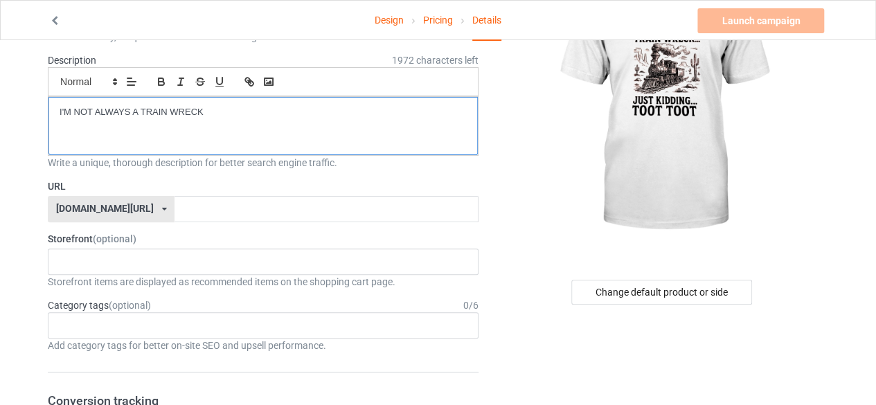
scroll to position [69, 0]
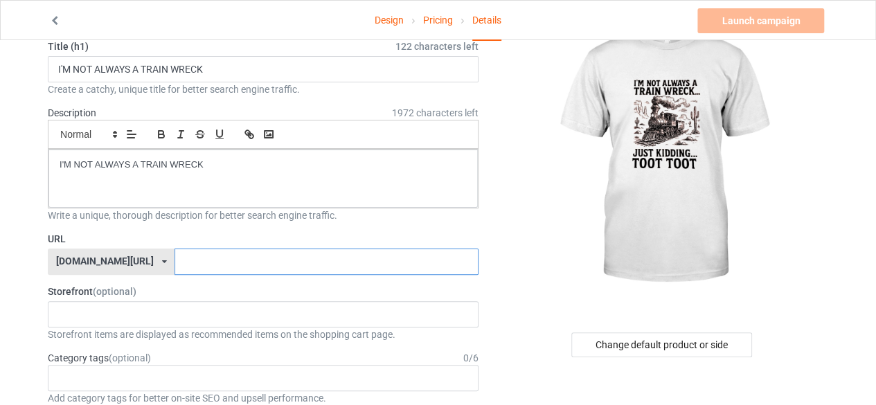
click at [192, 263] on input "text" at bounding box center [325, 262] width 303 height 26
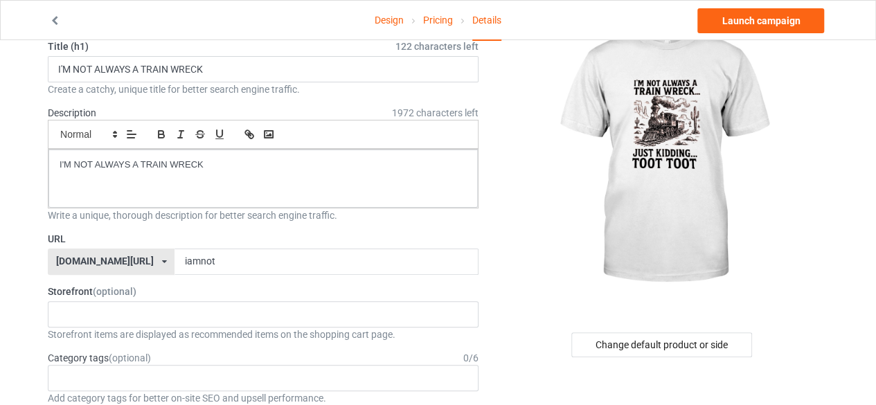
click at [162, 262] on icon at bounding box center [164, 262] width 5 height 8
click at [118, 307] on div "[DOMAIN_NAME][URL]" at bounding box center [110, 312] width 125 height 25
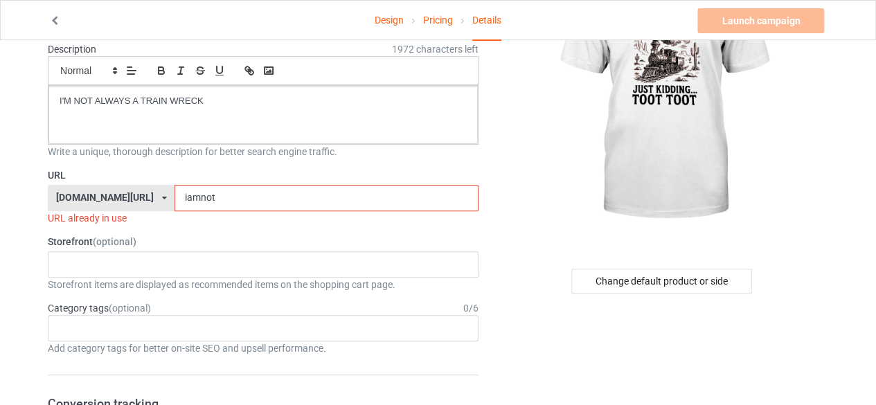
scroll to position [138, 0]
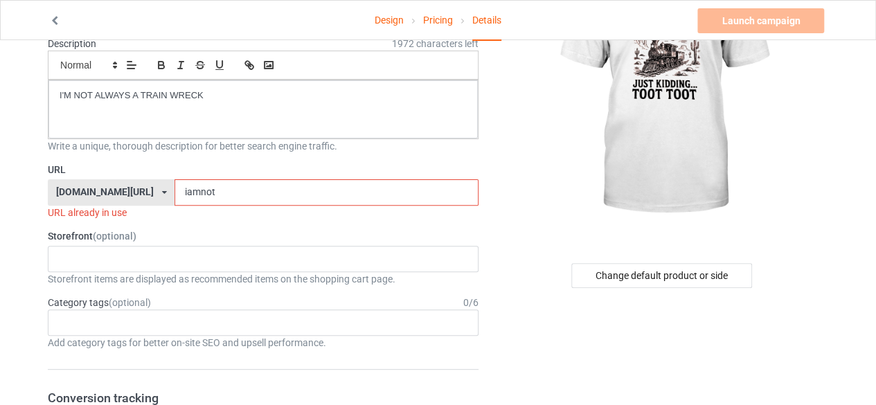
click at [217, 192] on input "iamnot" at bounding box center [325, 192] width 303 height 26
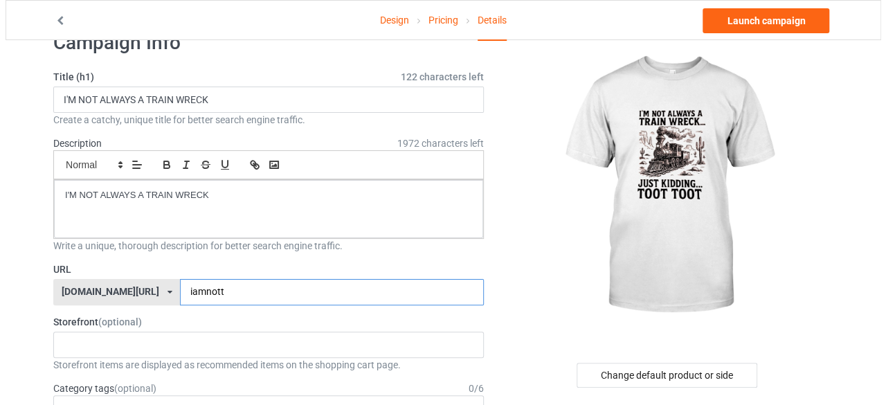
scroll to position [0, 0]
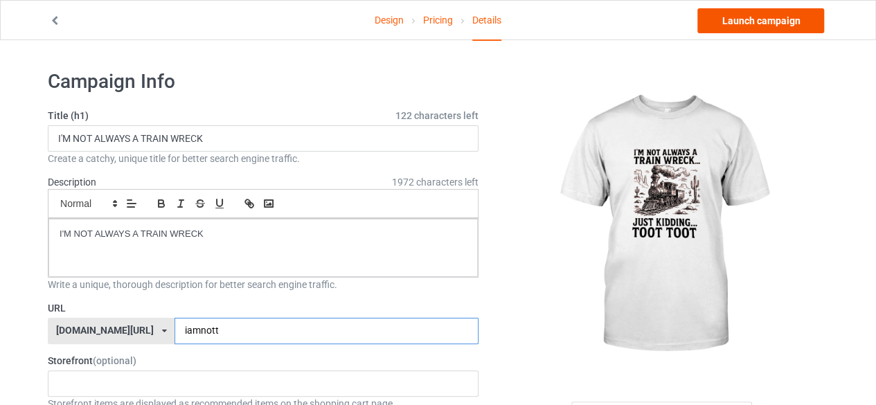
type input "iamnott"
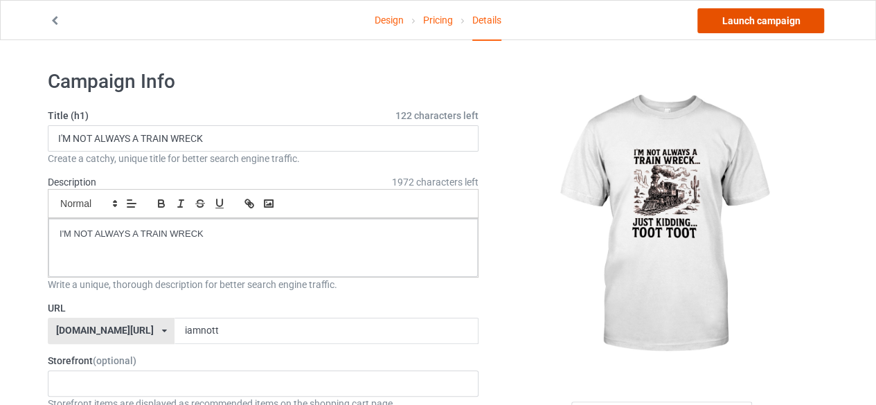
click at [772, 19] on link "Launch campaign" at bounding box center [760, 20] width 127 height 25
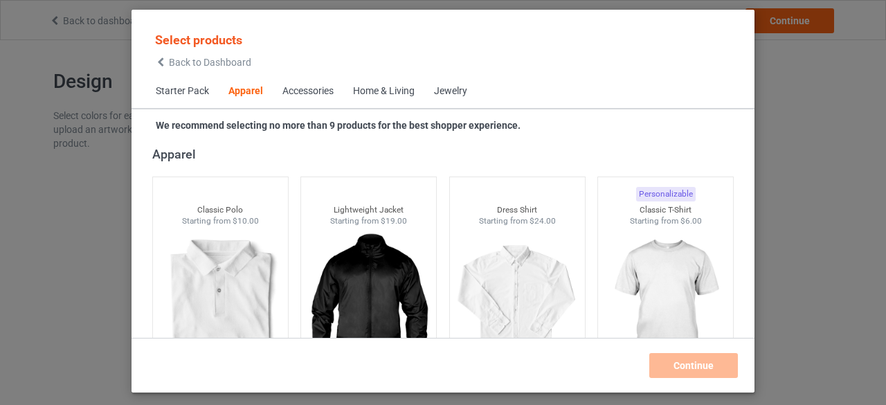
click at [202, 62] on span "Back to Dashboard" at bounding box center [210, 62] width 82 height 11
